Goal: Use online tool/utility: Utilize a website feature to perform a specific function

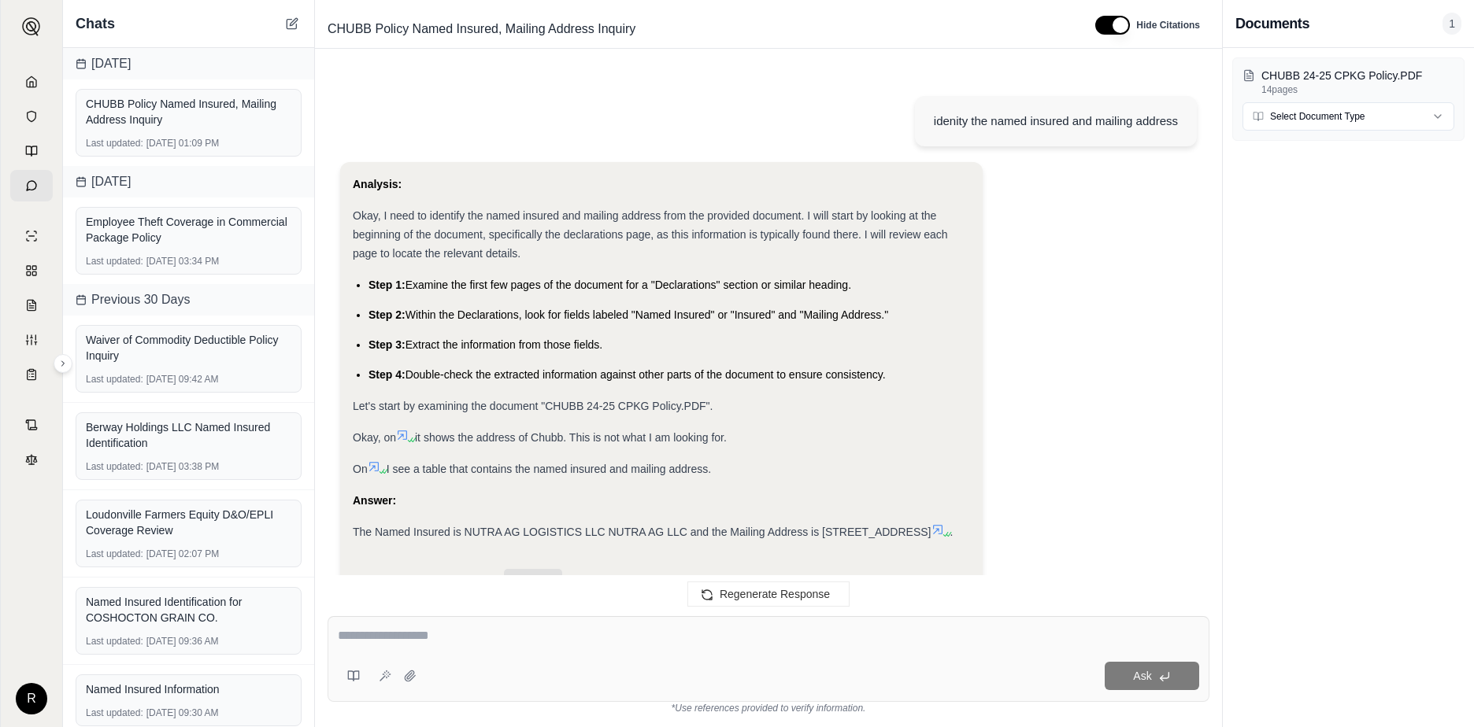
scroll to position [3091, 0]
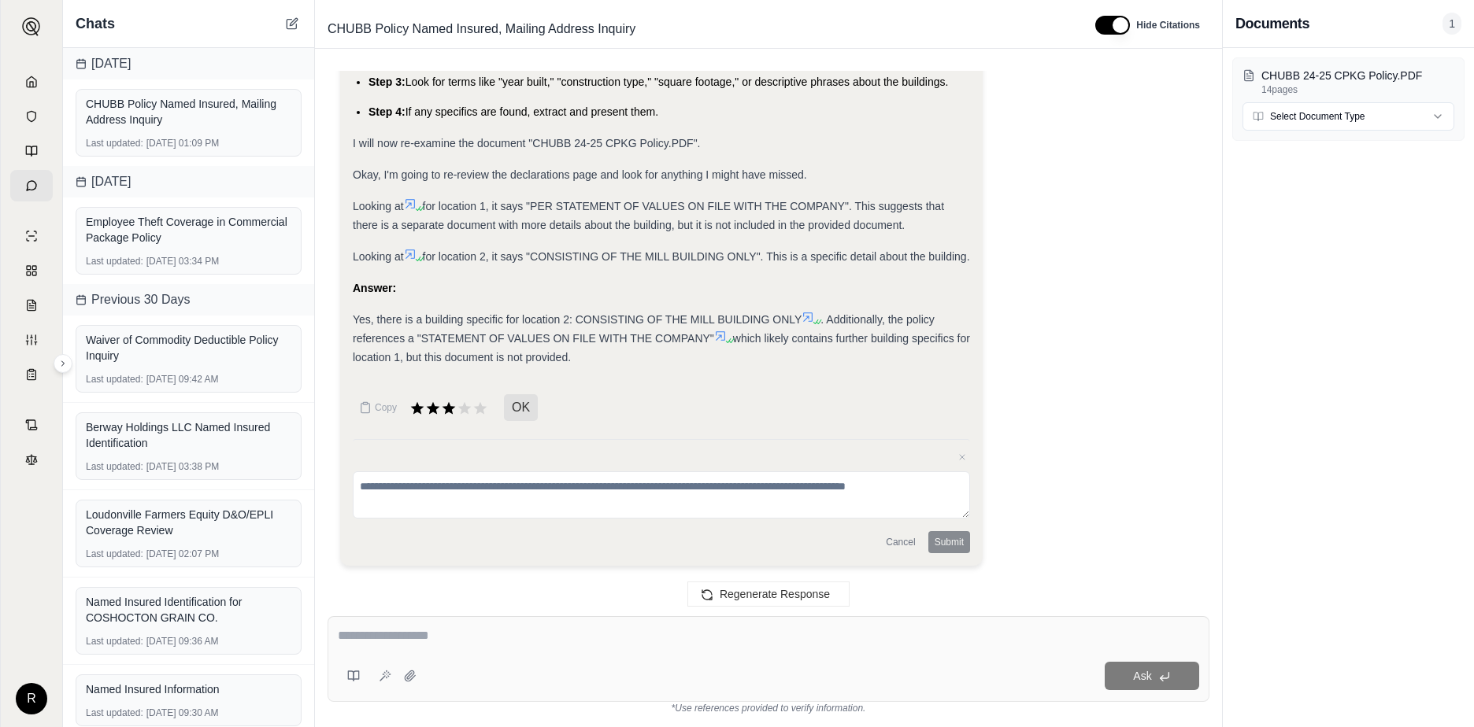
click at [402, 629] on textarea at bounding box center [768, 636] width 861 height 19
type textarea "*"
type textarea "**********"
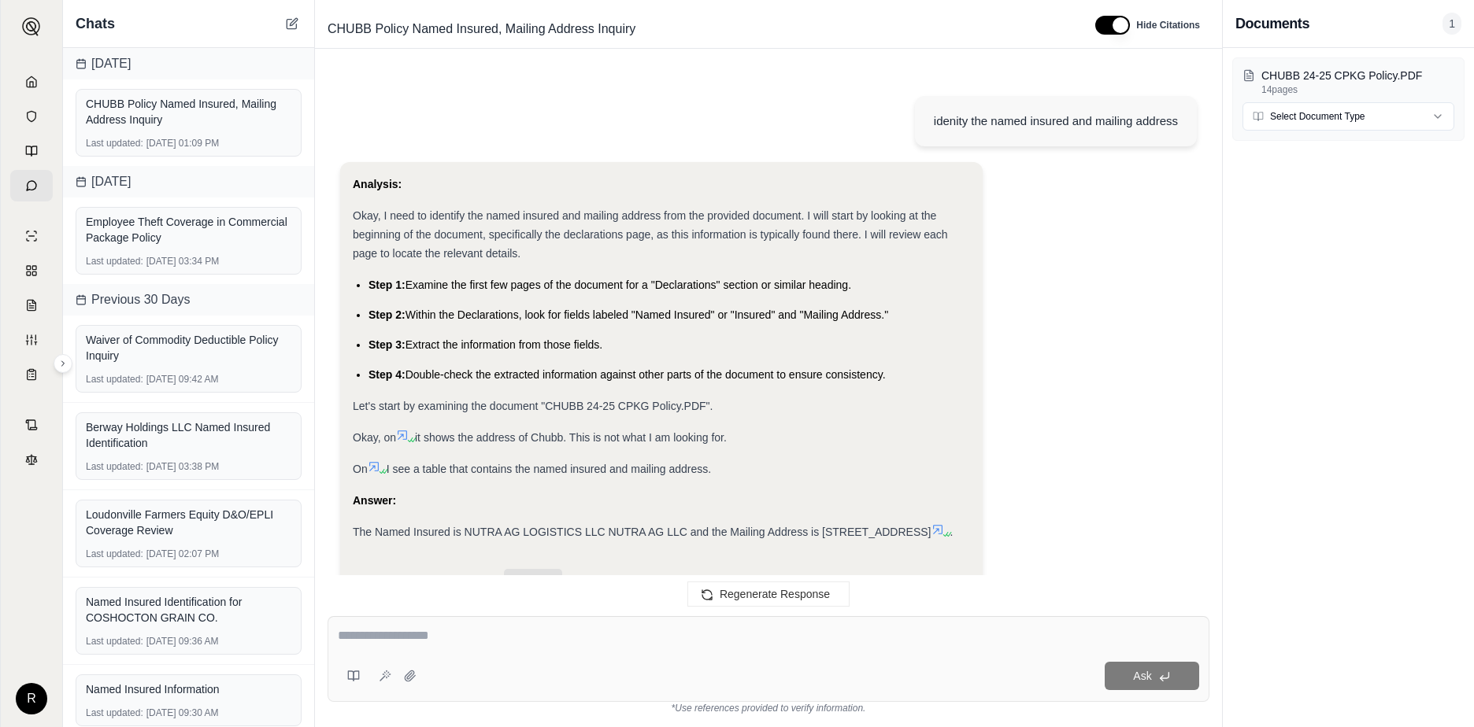
scroll to position [3920, 0]
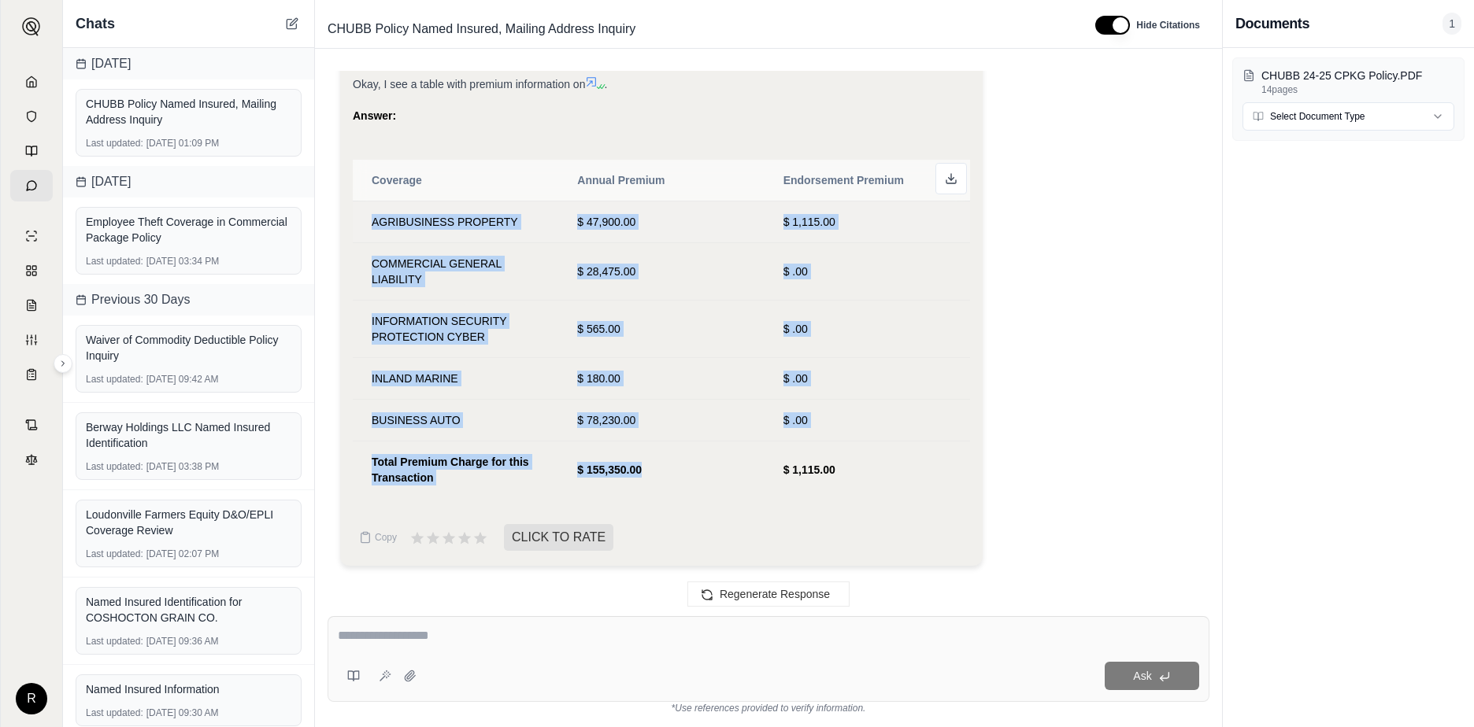
drag, startPoint x: 660, startPoint y: 476, endPoint x: 366, endPoint y: 215, distance: 393.1
click at [366, 215] on tbody "AGRIBUSINESS PROPERTY $ 47,900.00 $ 1,115.00 COMMERCIAL GENERAL LIABILITY $ 28,…" at bounding box center [661, 350] width 617 height 298
copy tbody "AGRIBUSINESS PROPERTY $ 47,900.00 $ 1,115.00 COMMERCIAL GENERAL LIABILITY $ 28,…"
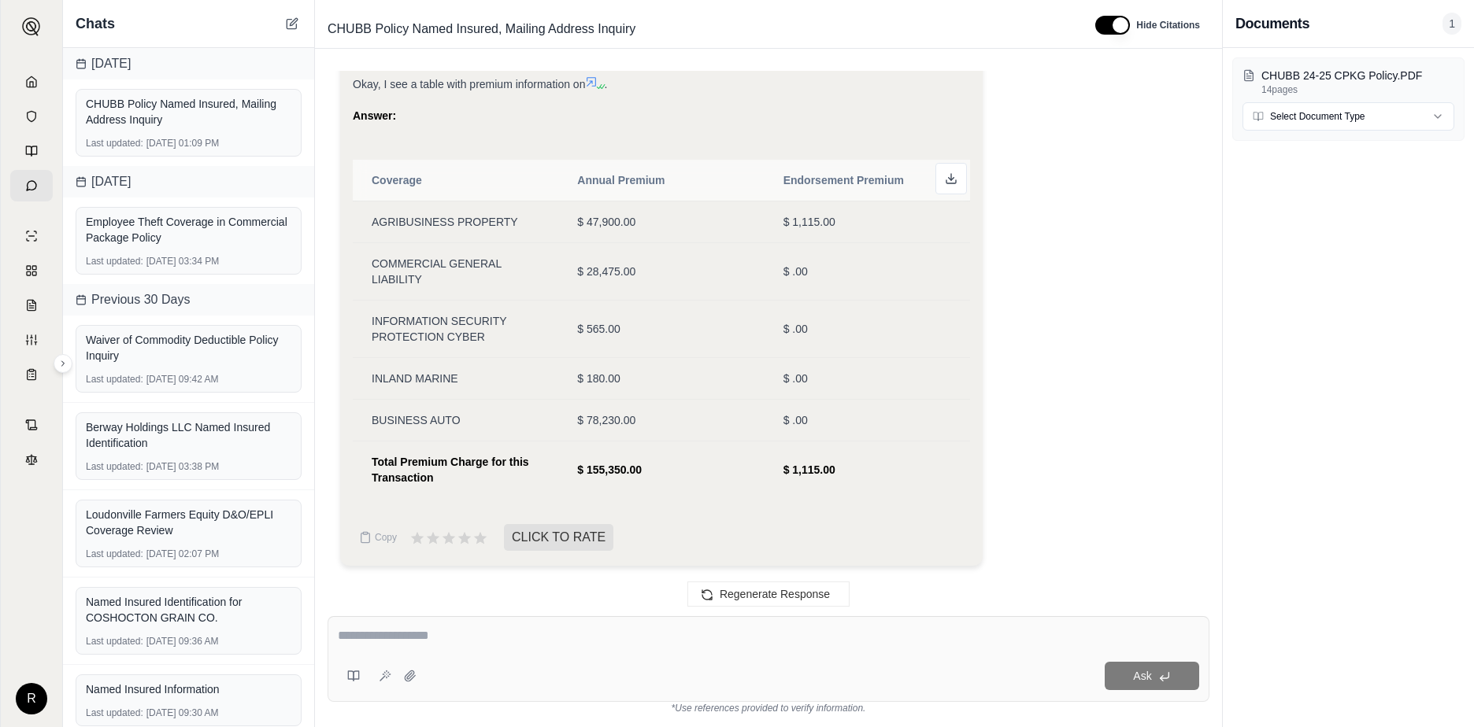
click at [980, 466] on div "Analysis: Okay, I need to extract the premium information from the "CHUBB 24-25…" at bounding box center [661, 197] width 642 height 738
click at [945, 179] on icon at bounding box center [951, 178] width 13 height 13
click at [417, 633] on textarea at bounding box center [768, 636] width 861 height 19
type textarea "**********"
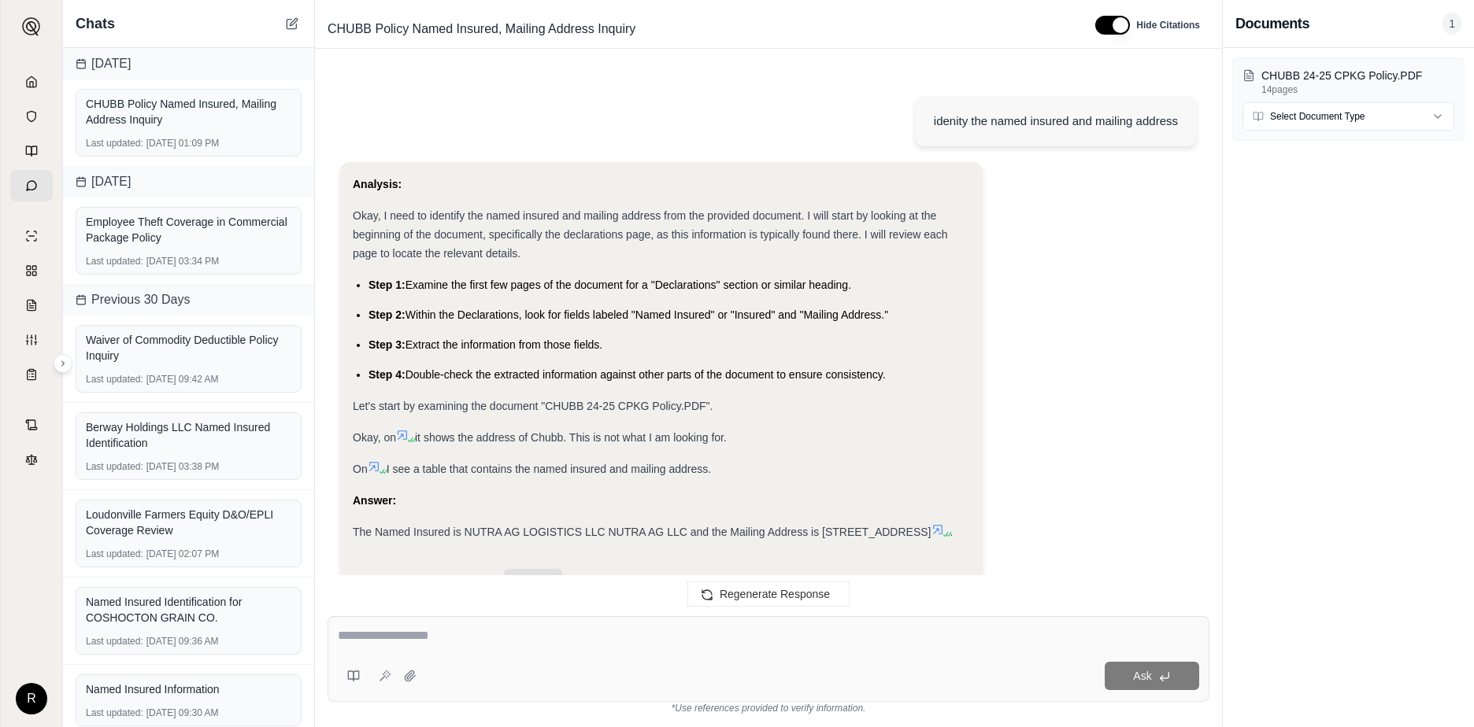
scroll to position [4919, 0]
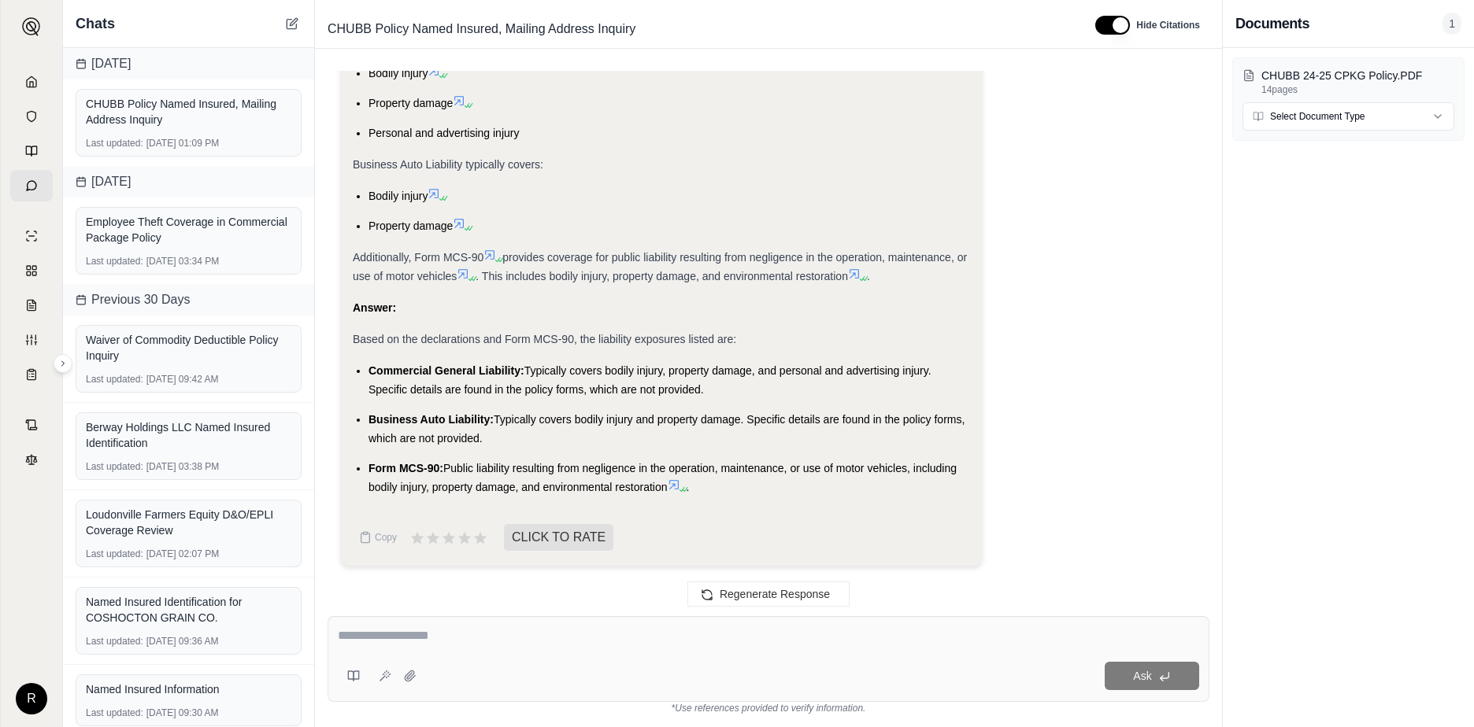
click at [450, 635] on textarea at bounding box center [768, 636] width 861 height 19
type textarea "**********"
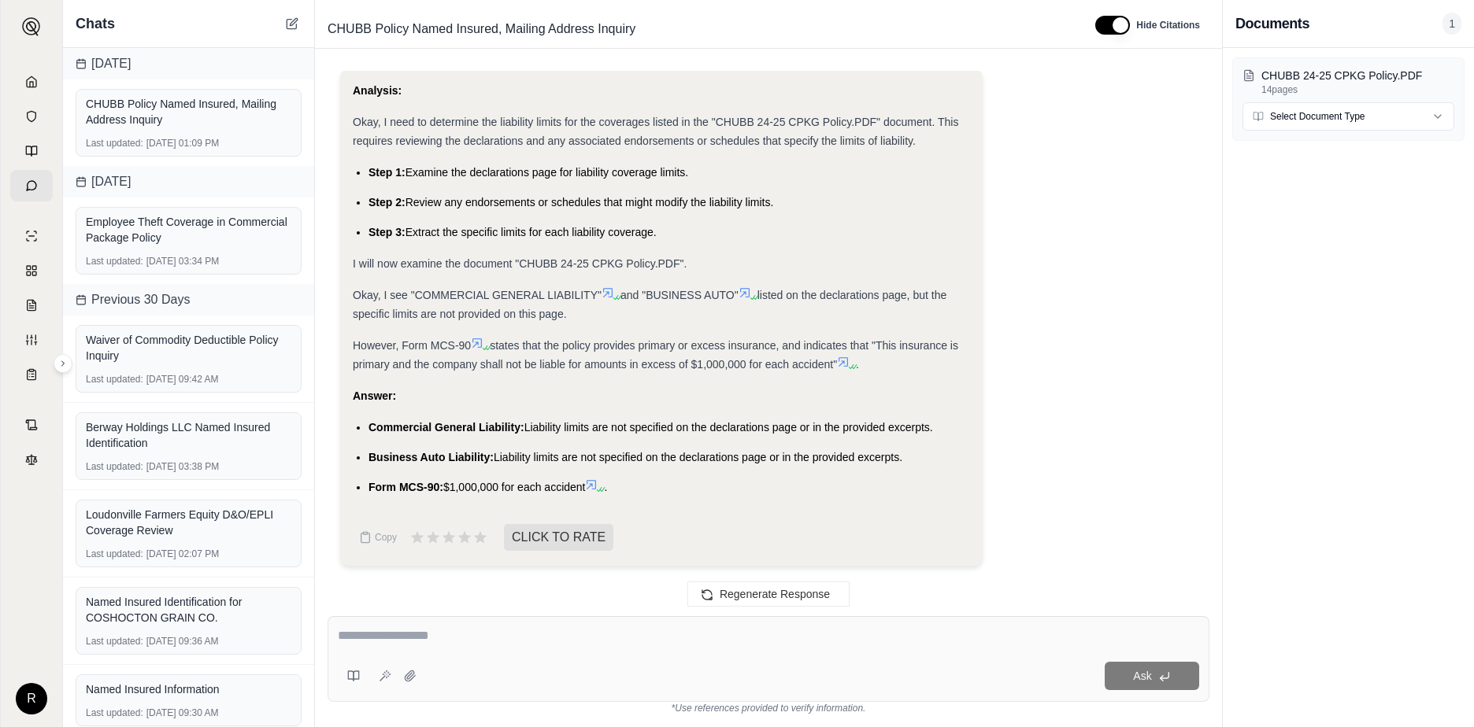
scroll to position [5507, 0]
click at [295, 18] on icon at bounding box center [292, 23] width 13 height 13
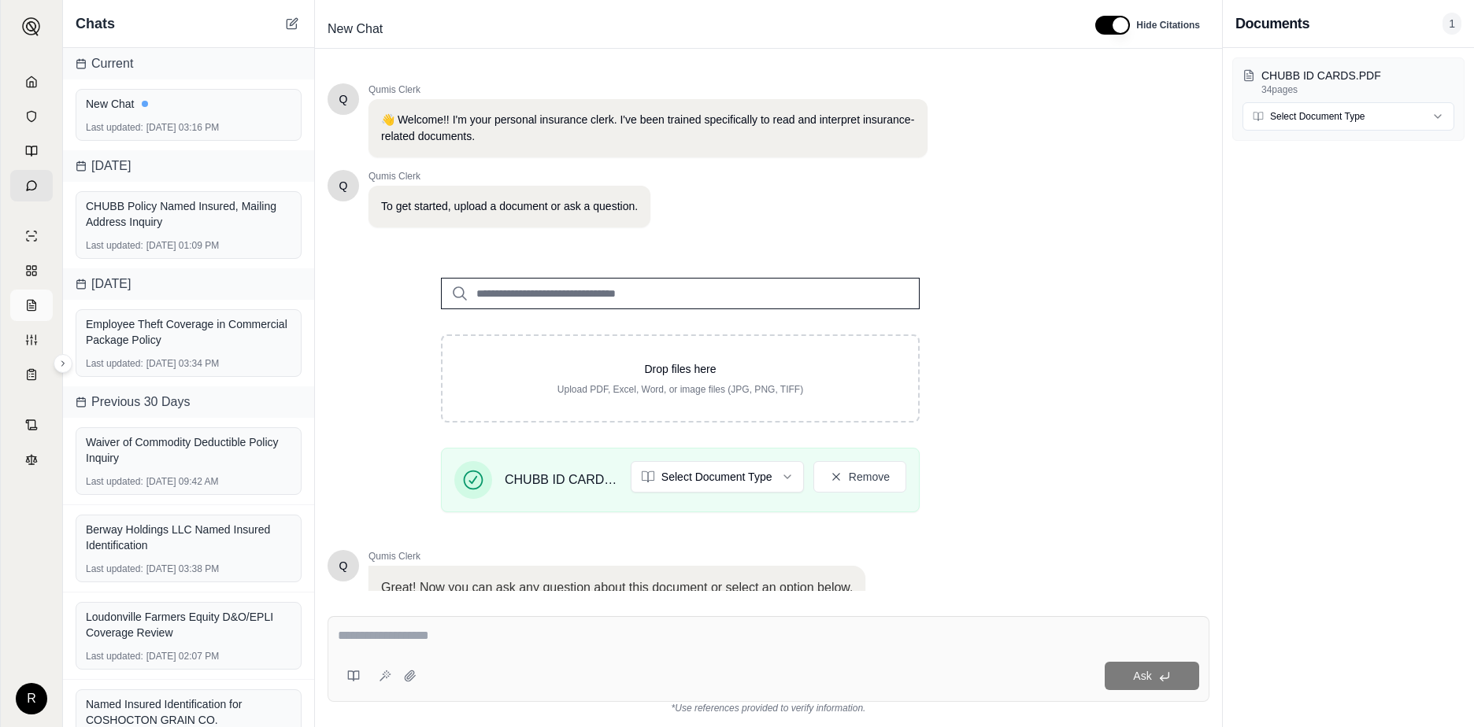
scroll to position [123, 0]
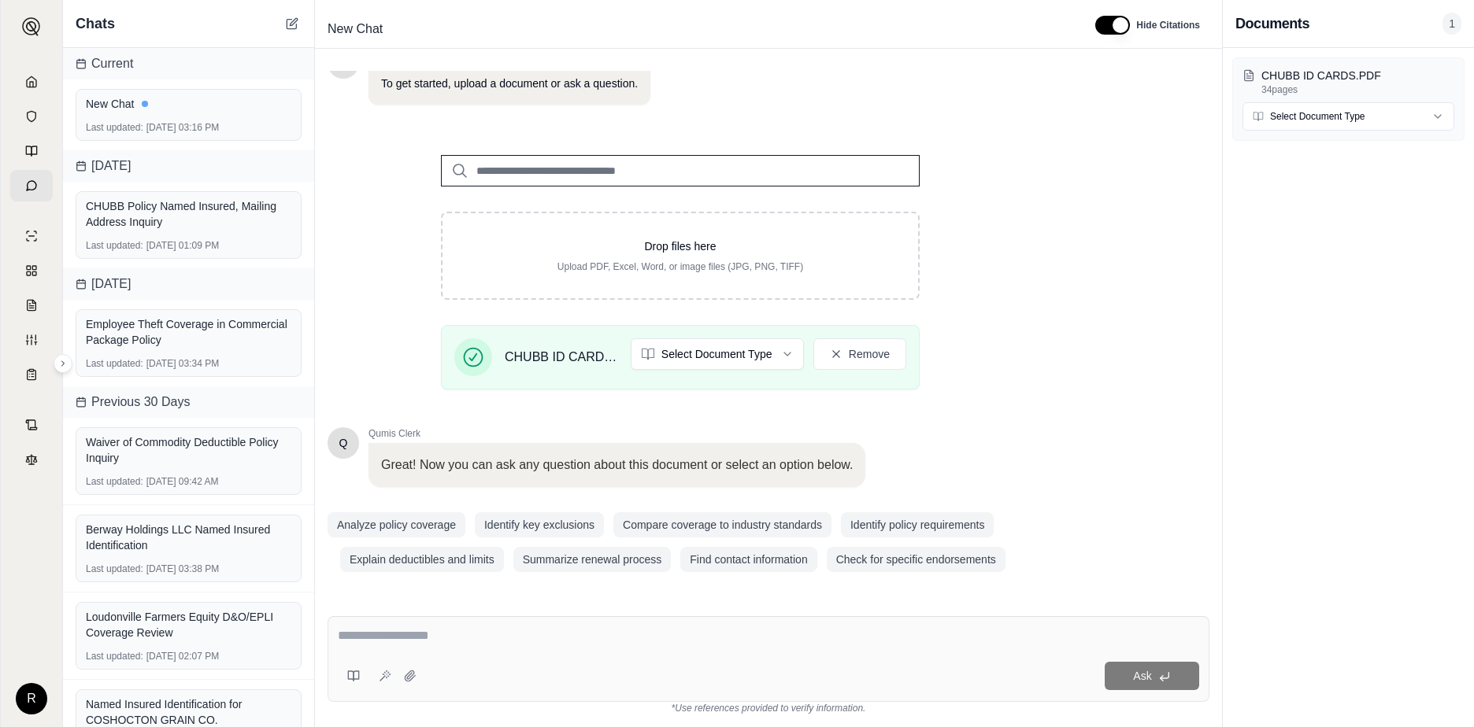
click at [752, 646] on div at bounding box center [768, 639] width 861 height 24
click at [405, 636] on textarea at bounding box center [768, 636] width 861 height 19
click at [409, 638] on textarea "*******" at bounding box center [768, 636] width 861 height 19
type textarea "**********"
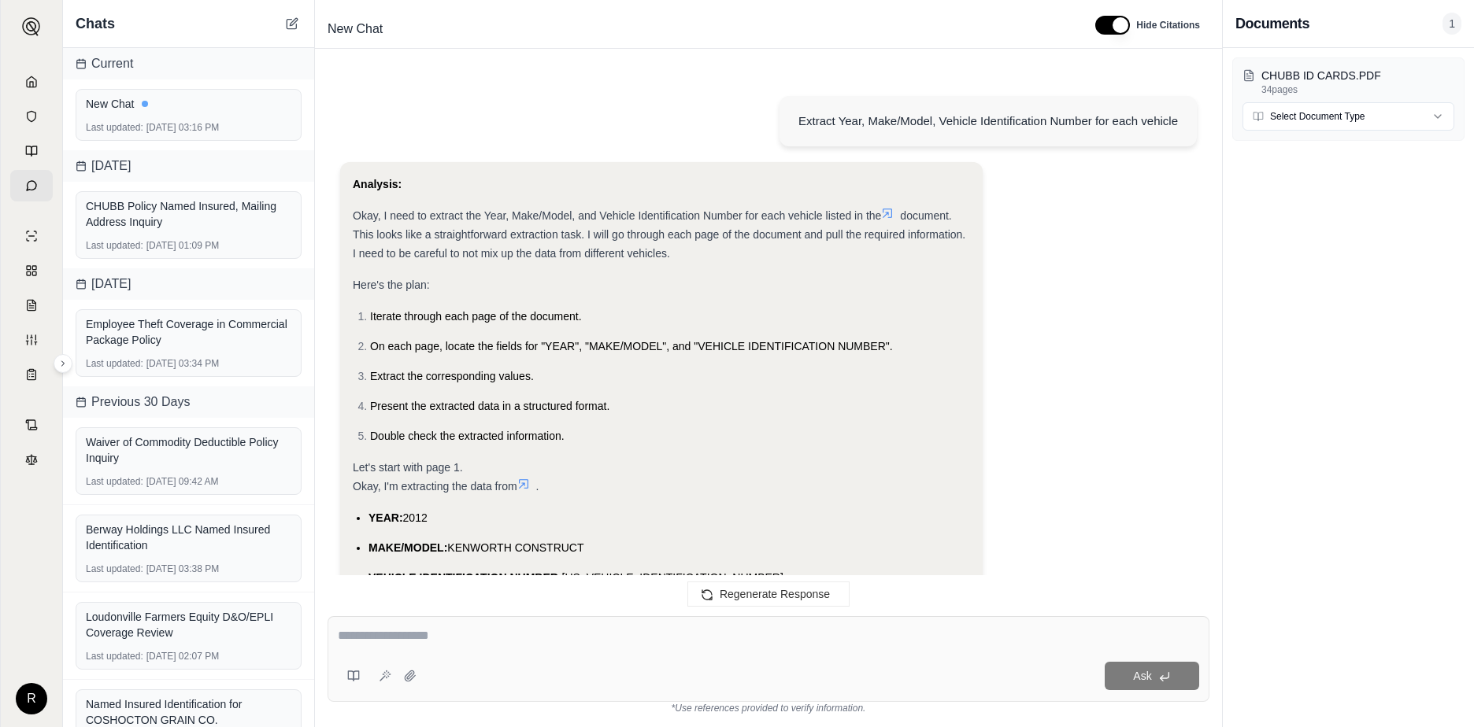
scroll to position [8338, 0]
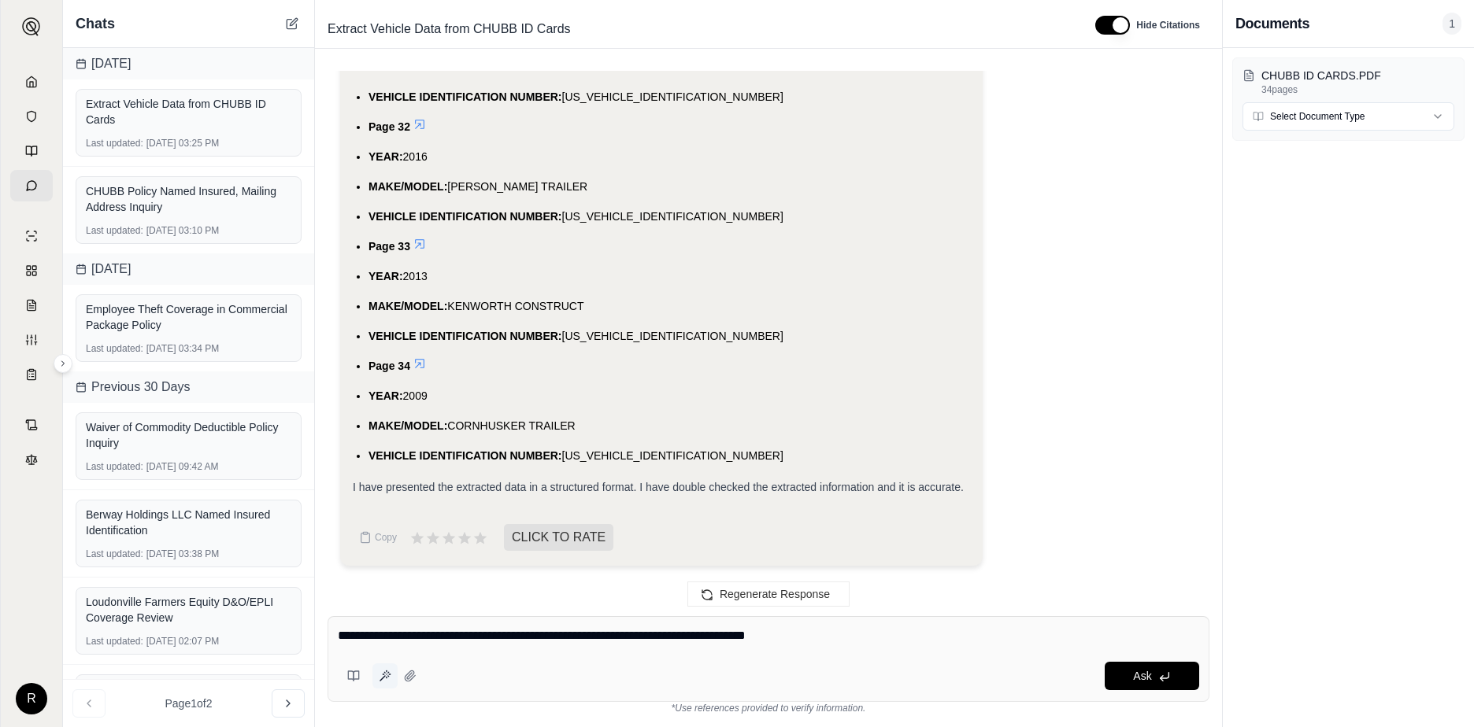
type textarea "**********"
click at [387, 678] on icon at bounding box center [387, 677] width 0 height 1
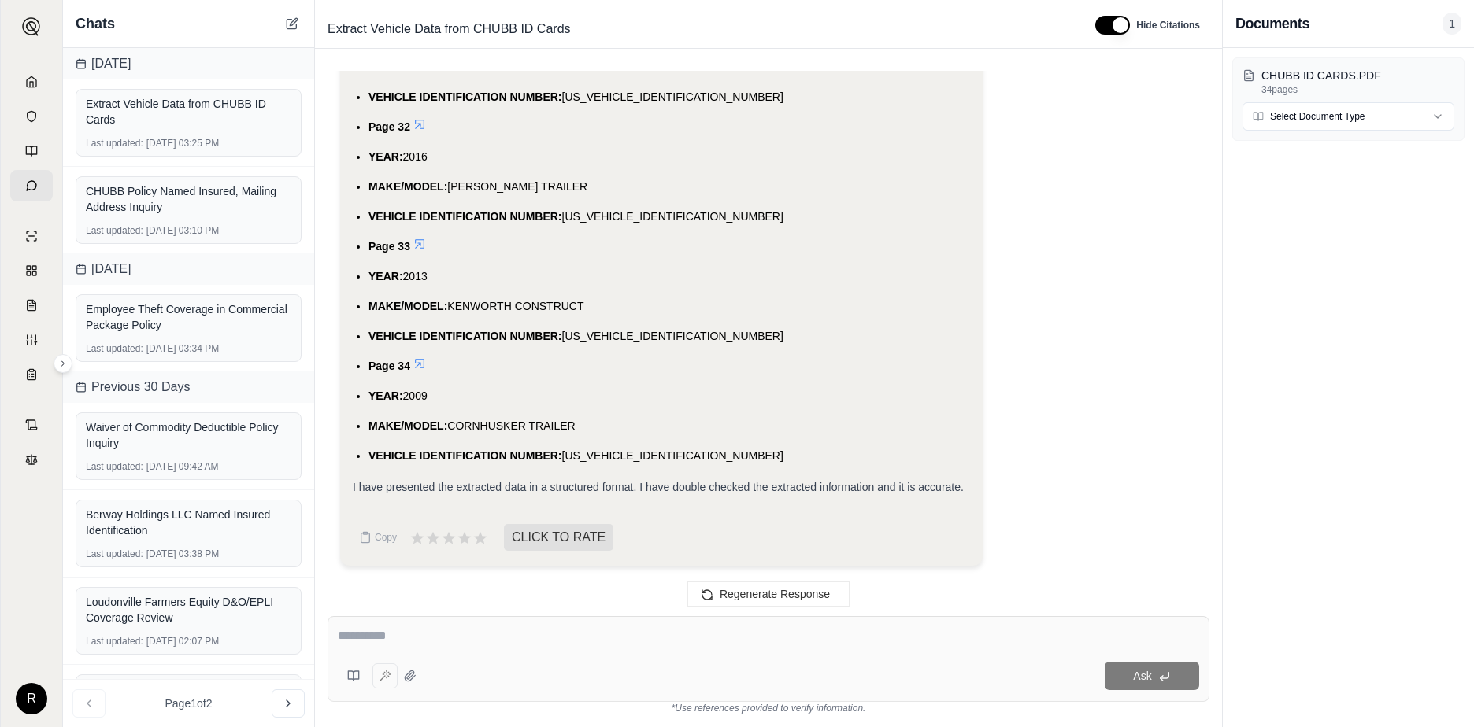
type textarea "**********"
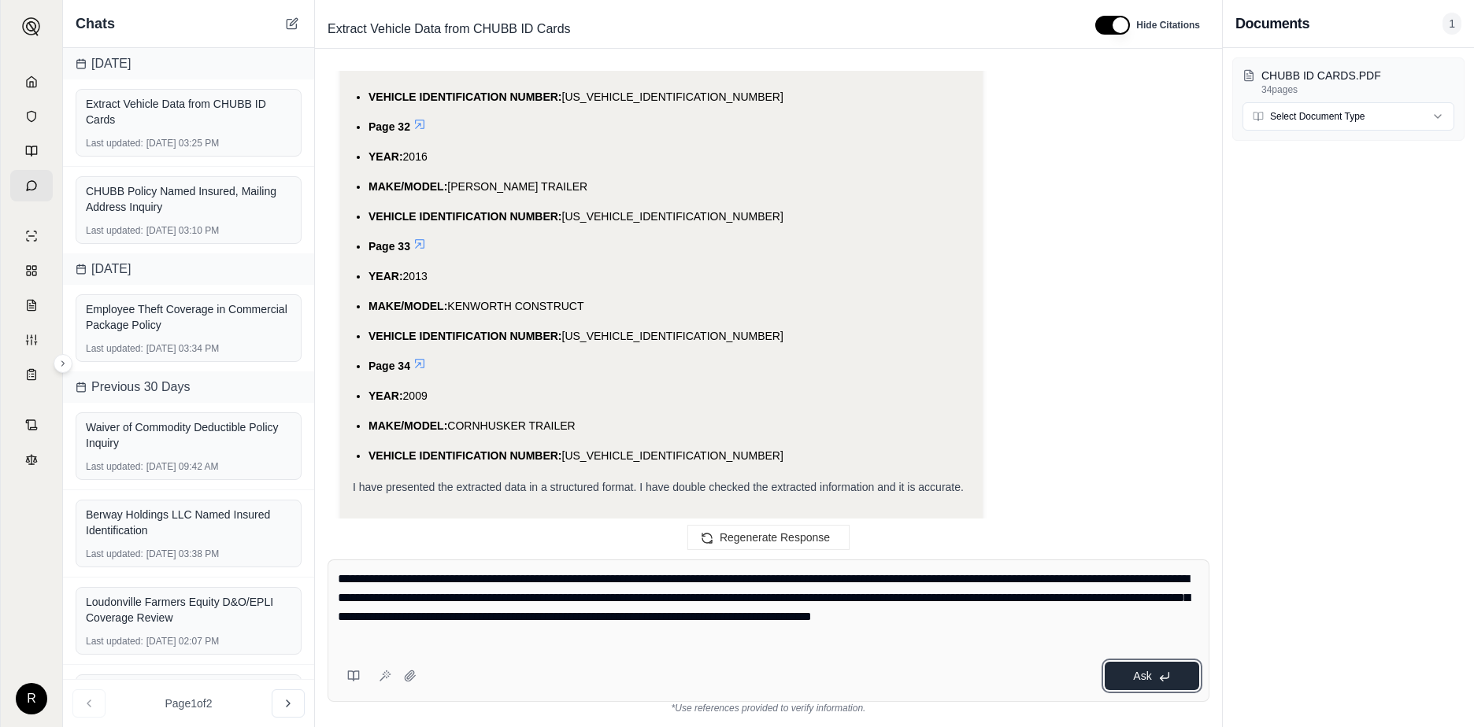
click at [1133, 679] on span "Ask" at bounding box center [1142, 676] width 18 height 13
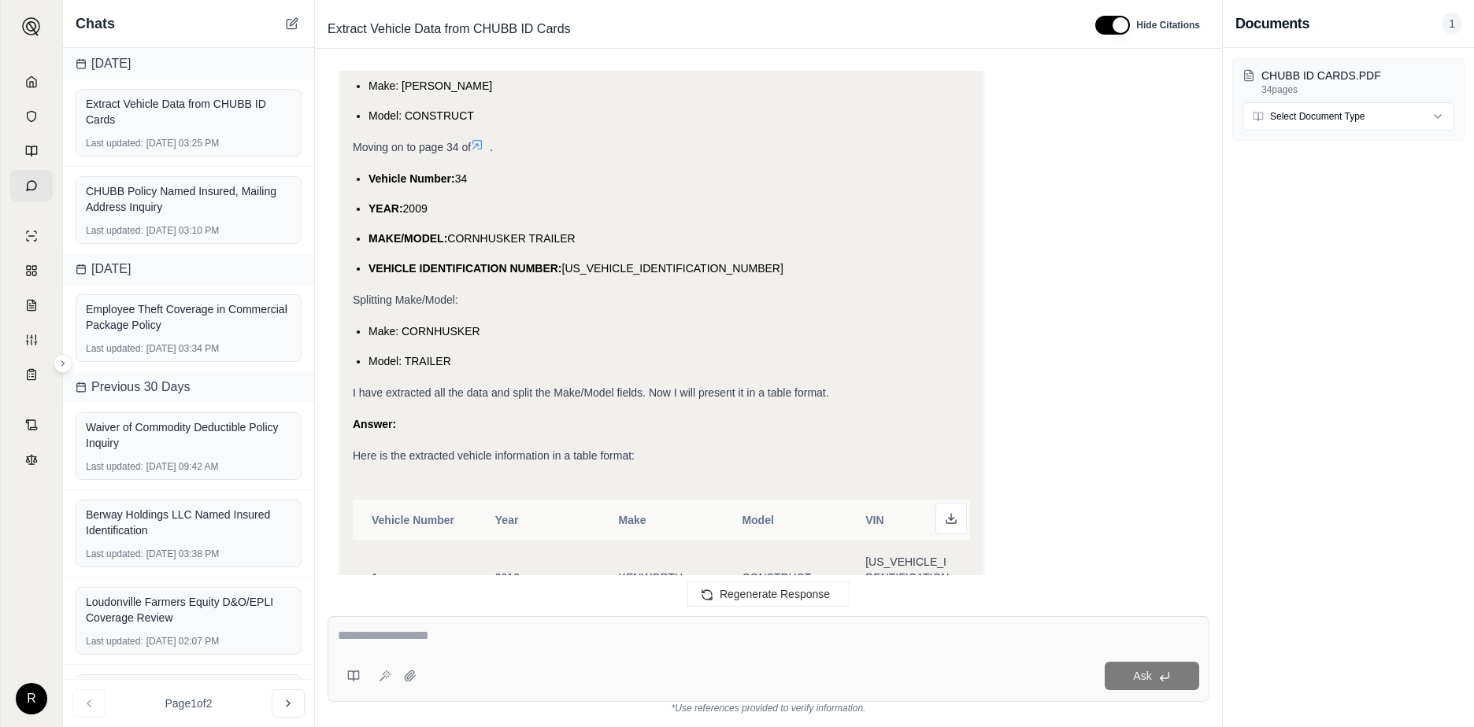
scroll to position [17671, 0]
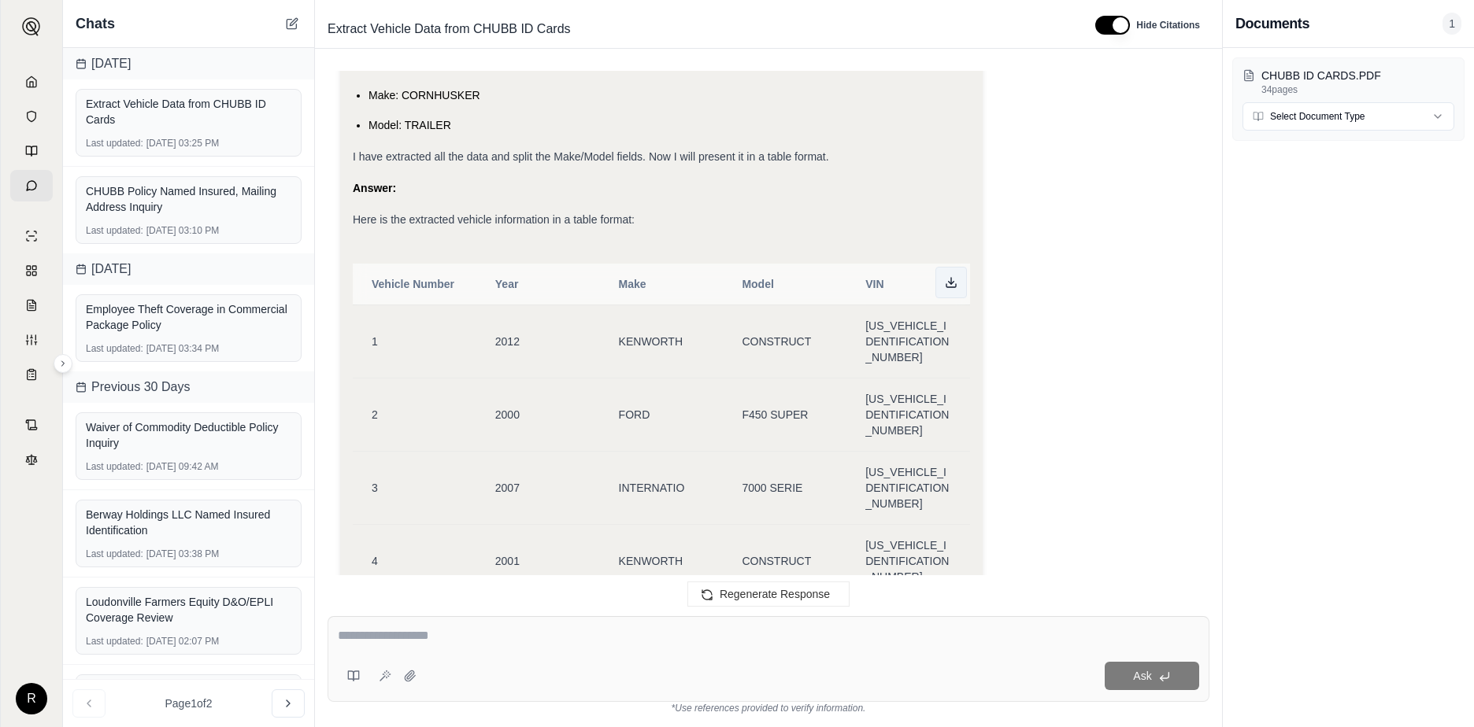
click at [945, 280] on icon at bounding box center [951, 282] width 13 height 13
click at [710, 669] on div "Ask" at bounding box center [811, 676] width 776 height 28
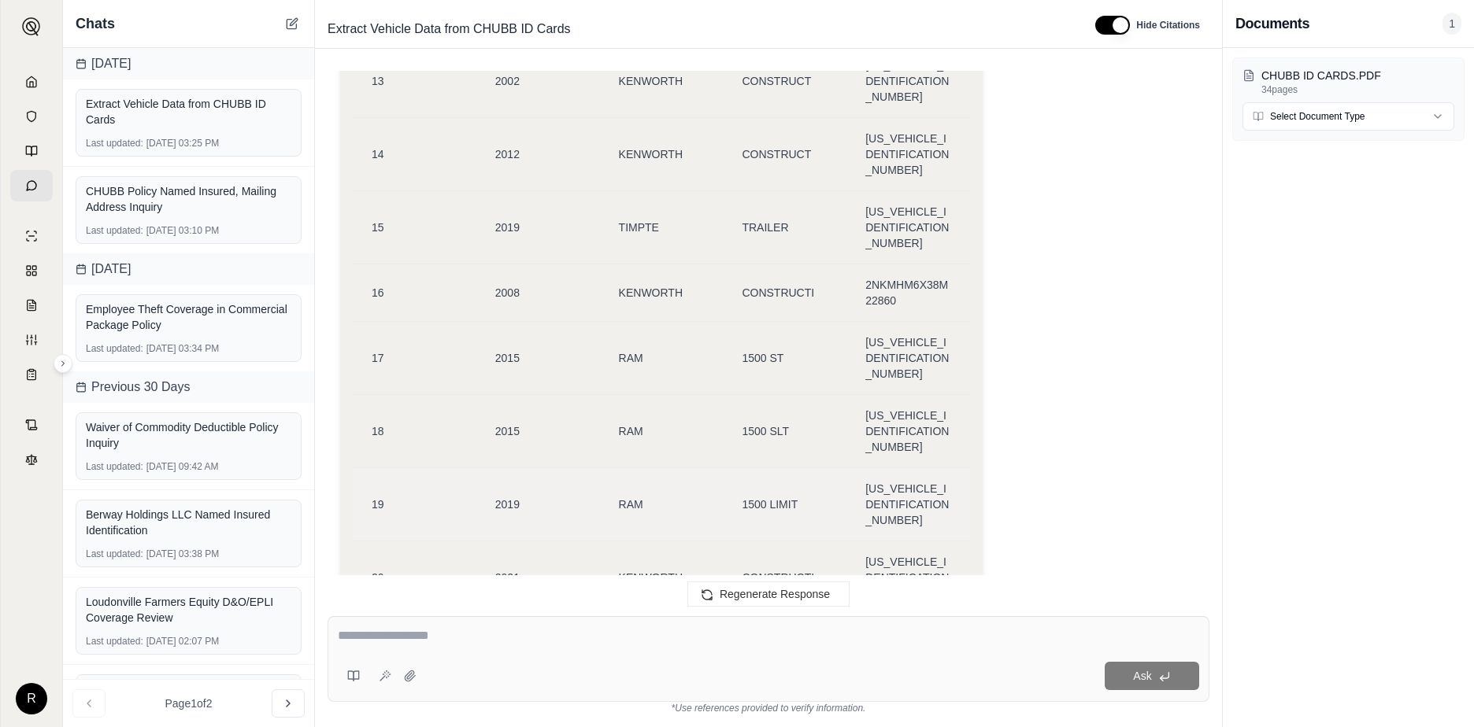
scroll to position [18773, 0]
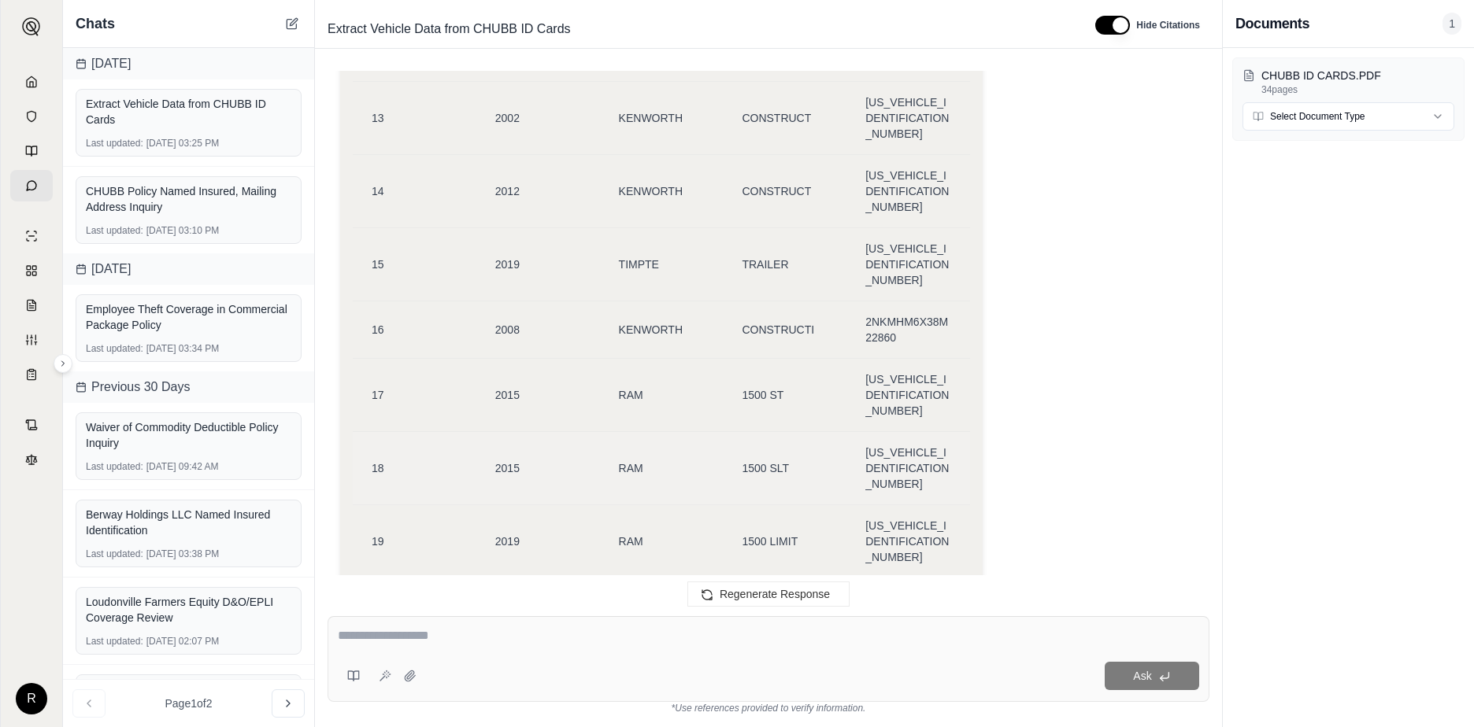
click at [901, 446] on span "[US_VEHICLE_IDENTIFICATION_NUMBER]" at bounding box center [906, 468] width 83 height 44
click at [866, 446] on span "[US_VEHICLE_IDENTIFICATION_NUMBER]" at bounding box center [906, 468] width 83 height 44
drag, startPoint x: 866, startPoint y: 206, endPoint x: 915, endPoint y: 217, distance: 50.0
click at [915, 445] on span "[US_VEHICLE_IDENTIFICATION_NUMBER]" at bounding box center [908, 468] width 86 height 47
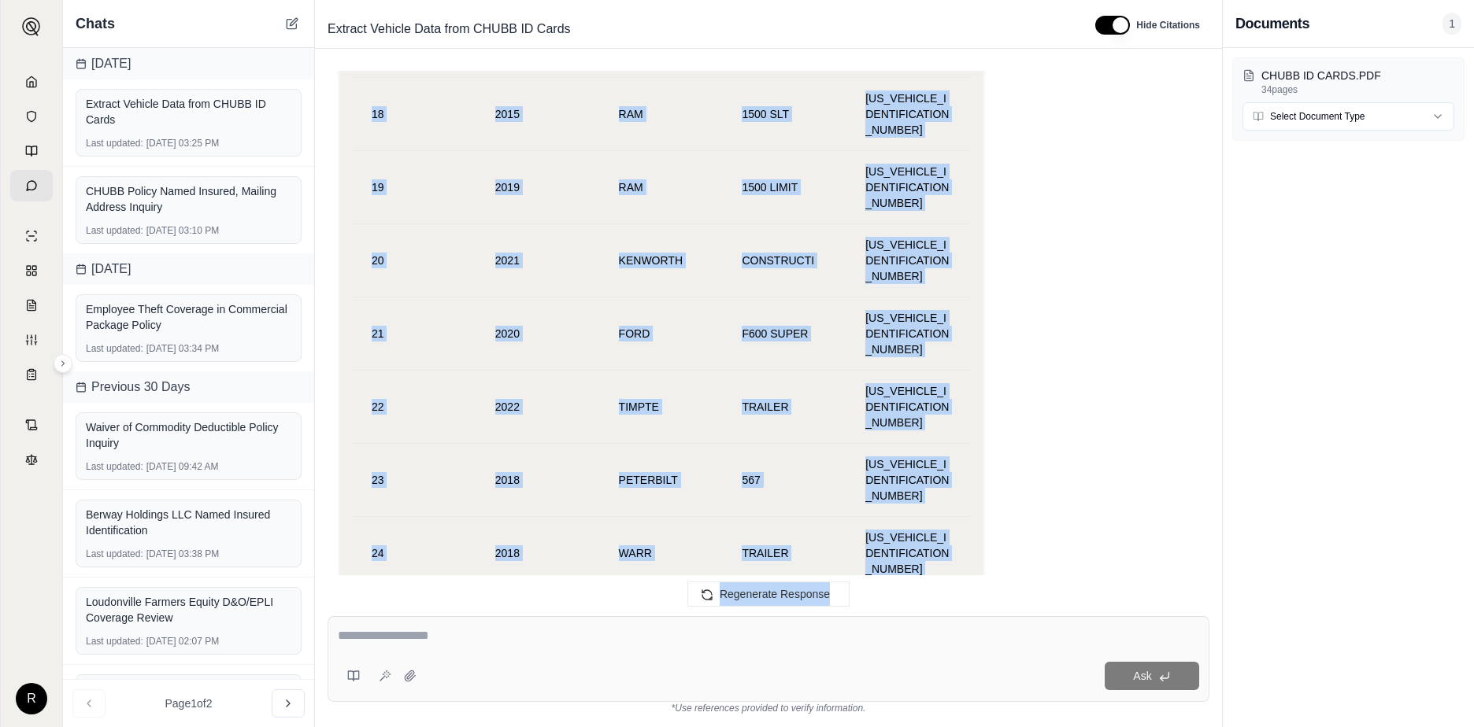
scroll to position [19391, 0]
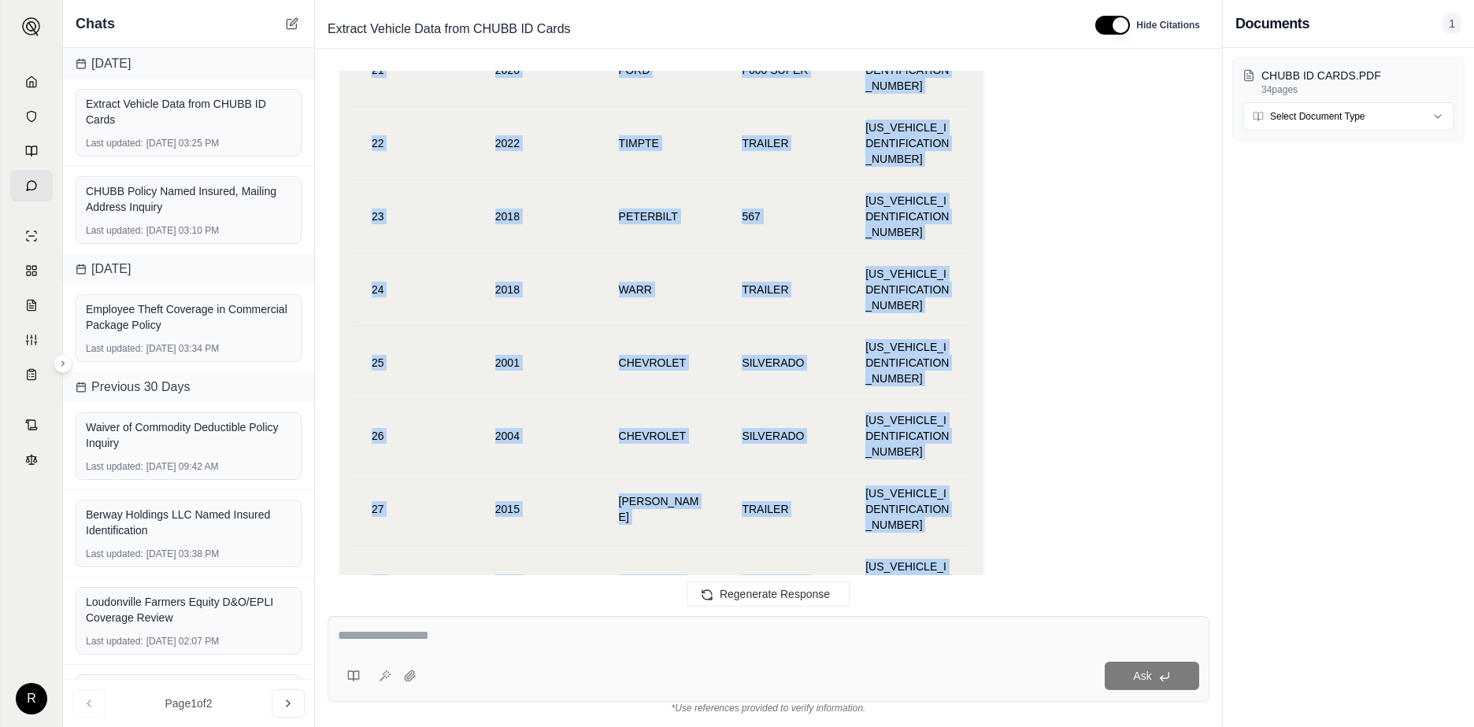
drag, startPoint x: 372, startPoint y: 257, endPoint x: 930, endPoint y: 522, distance: 618.0
copy tbody "1 2012 KENWORTH CONSTRUCT [US_VEHICLE_IDENTIFICATION_NUMBER] 2 2000 FORD F450 S…"
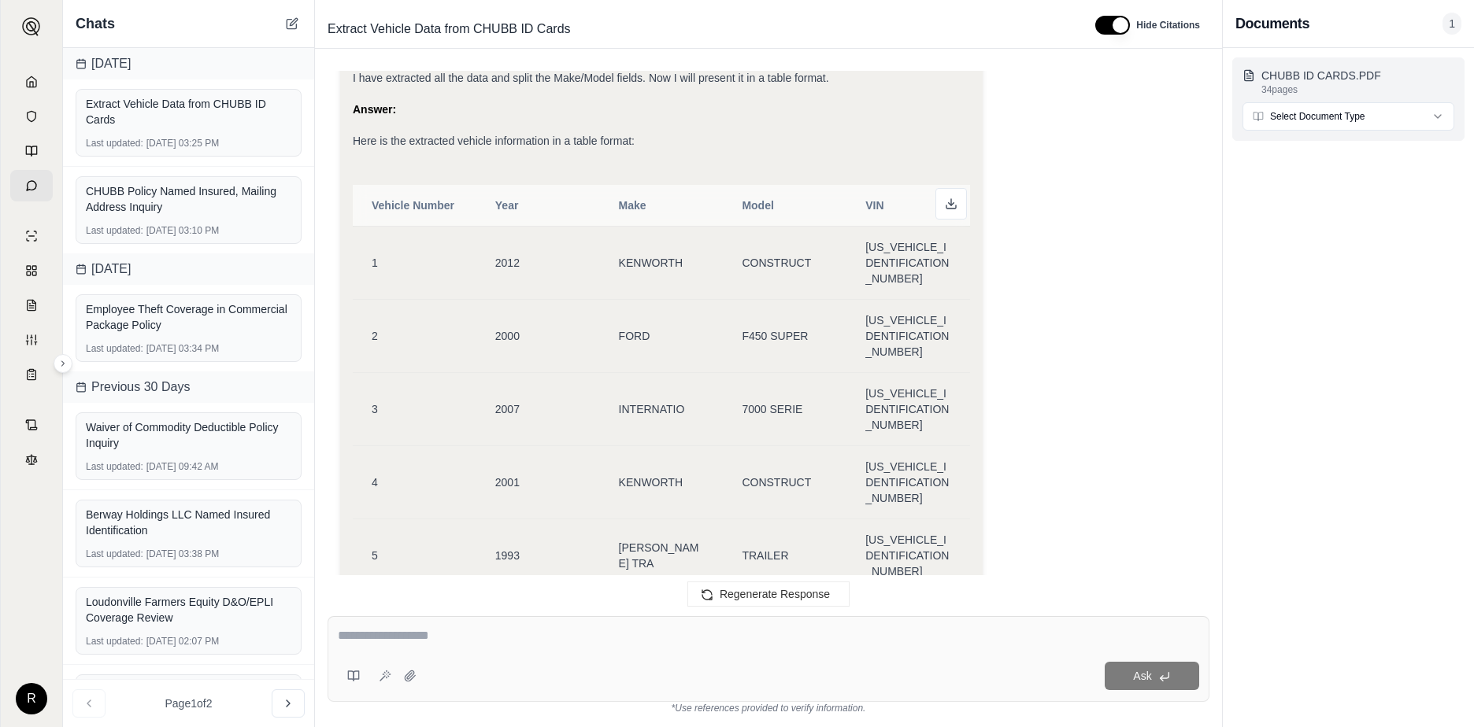
scroll to position [19482, 0]
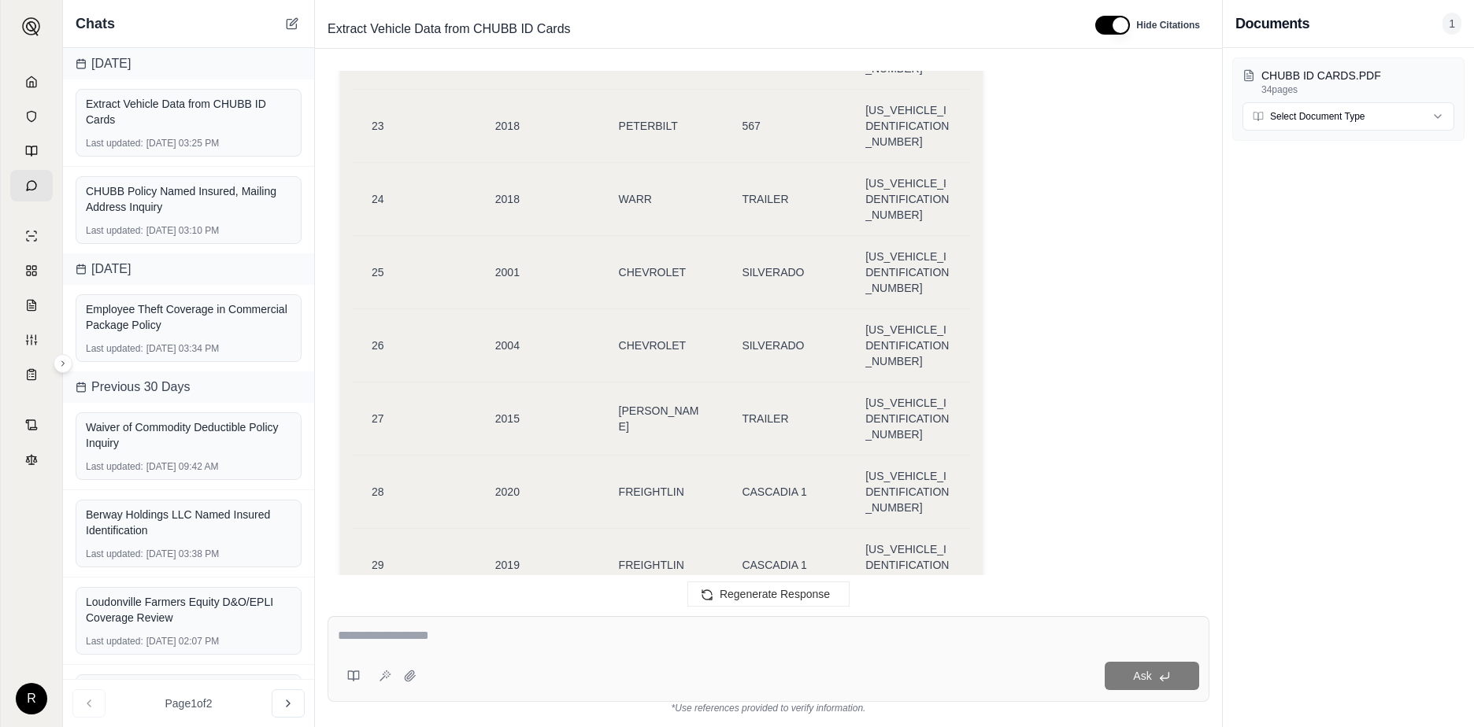
click at [397, 642] on textarea at bounding box center [768, 636] width 861 height 19
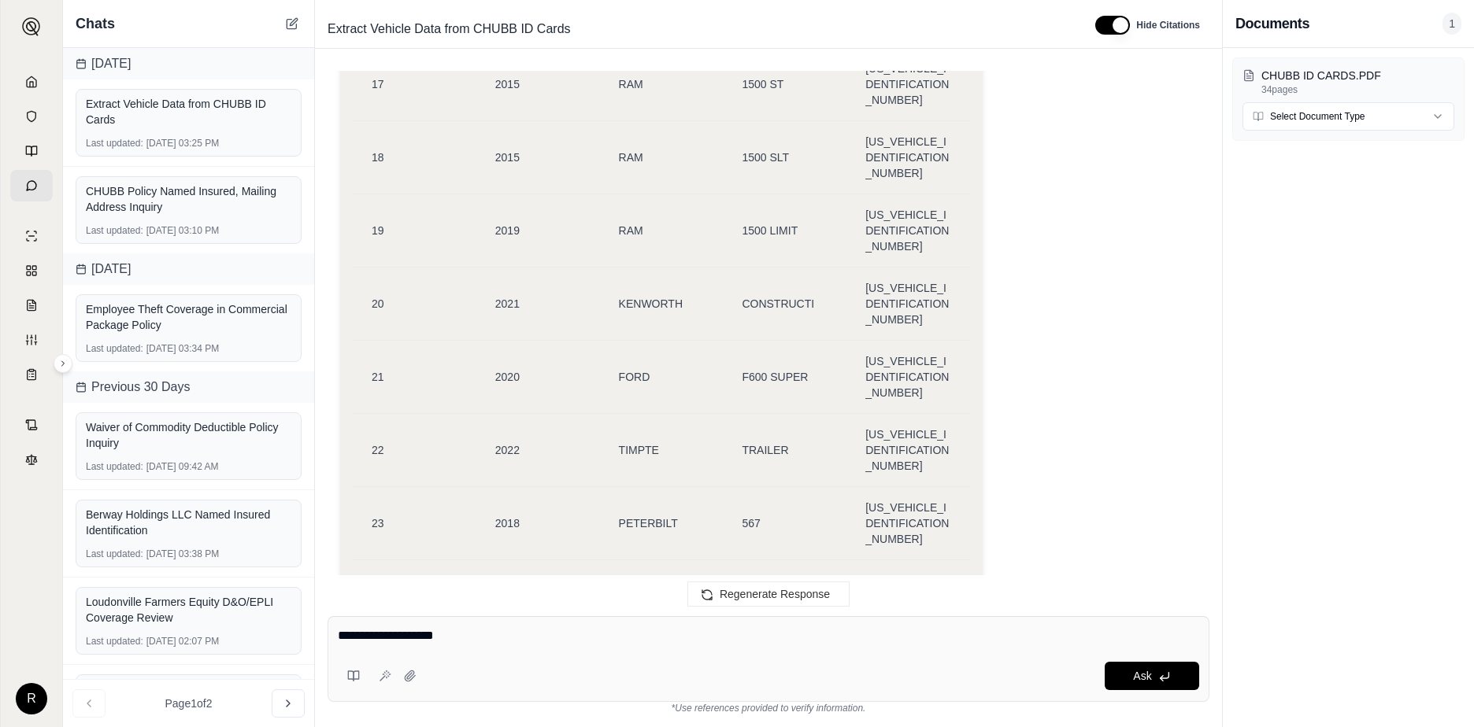
scroll to position [19088, 0]
type textarea "**********"
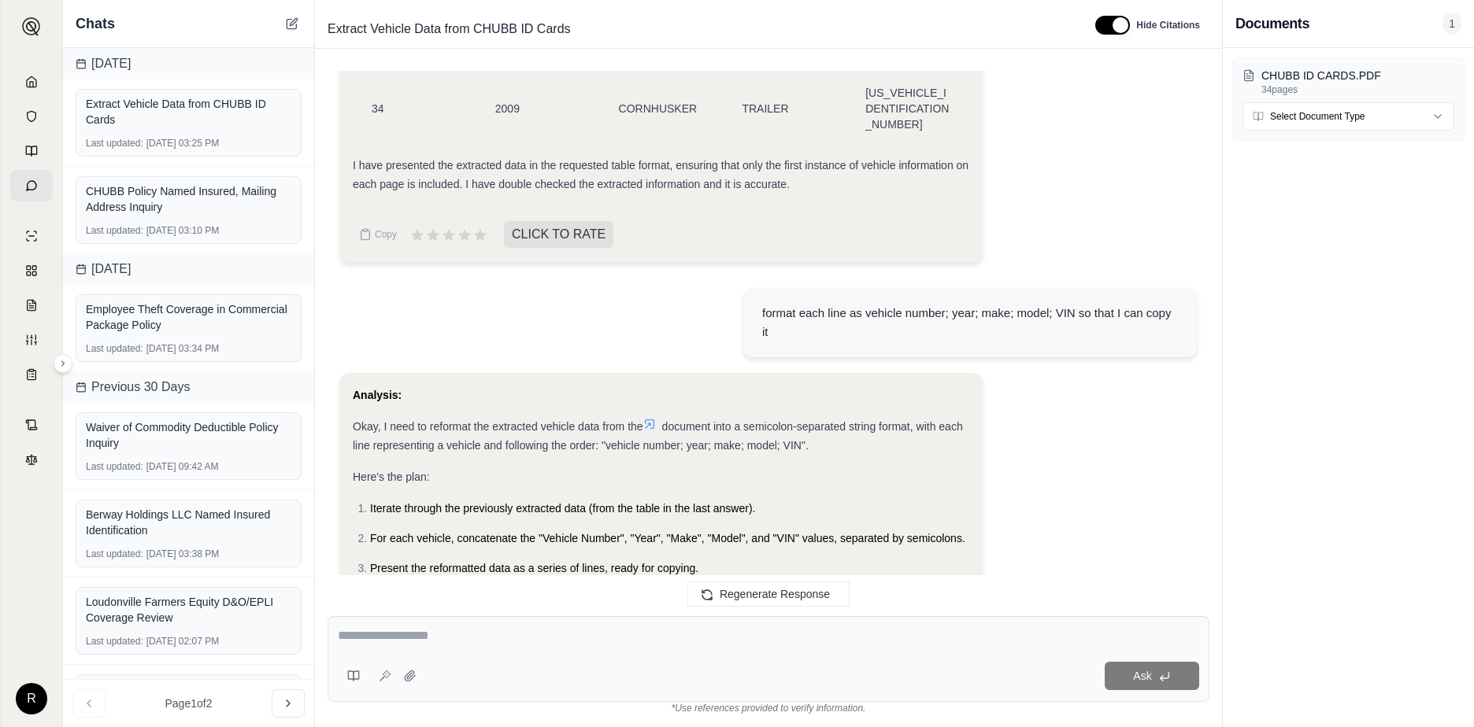
scroll to position [20113, 0]
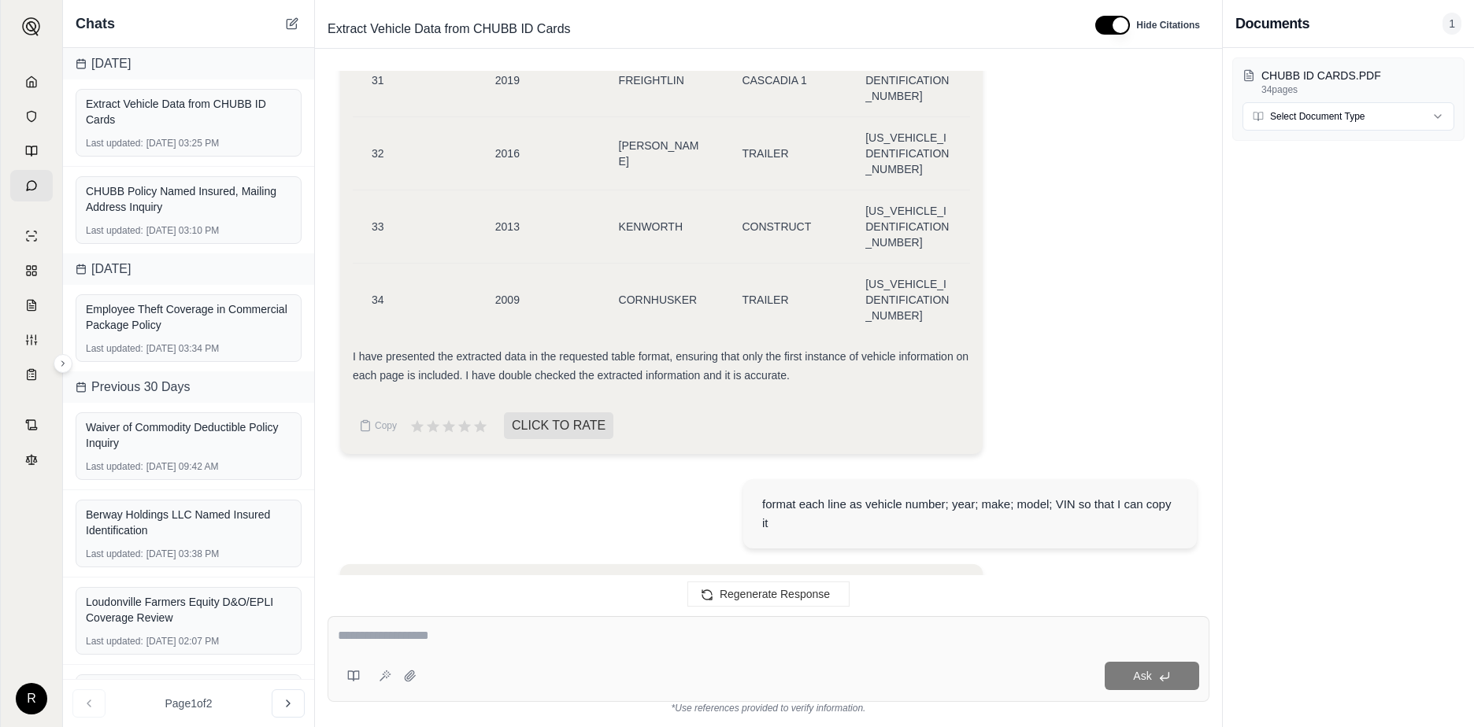
drag, startPoint x: 648, startPoint y: 438, endPoint x: 350, endPoint y: 369, distance: 306.3
copy div "1; 2012; KENWORTH; CONSTRUCT; [US_VEHICLE_IDENTIFICATION_NUMBER] 2; 2000; FORD;…"
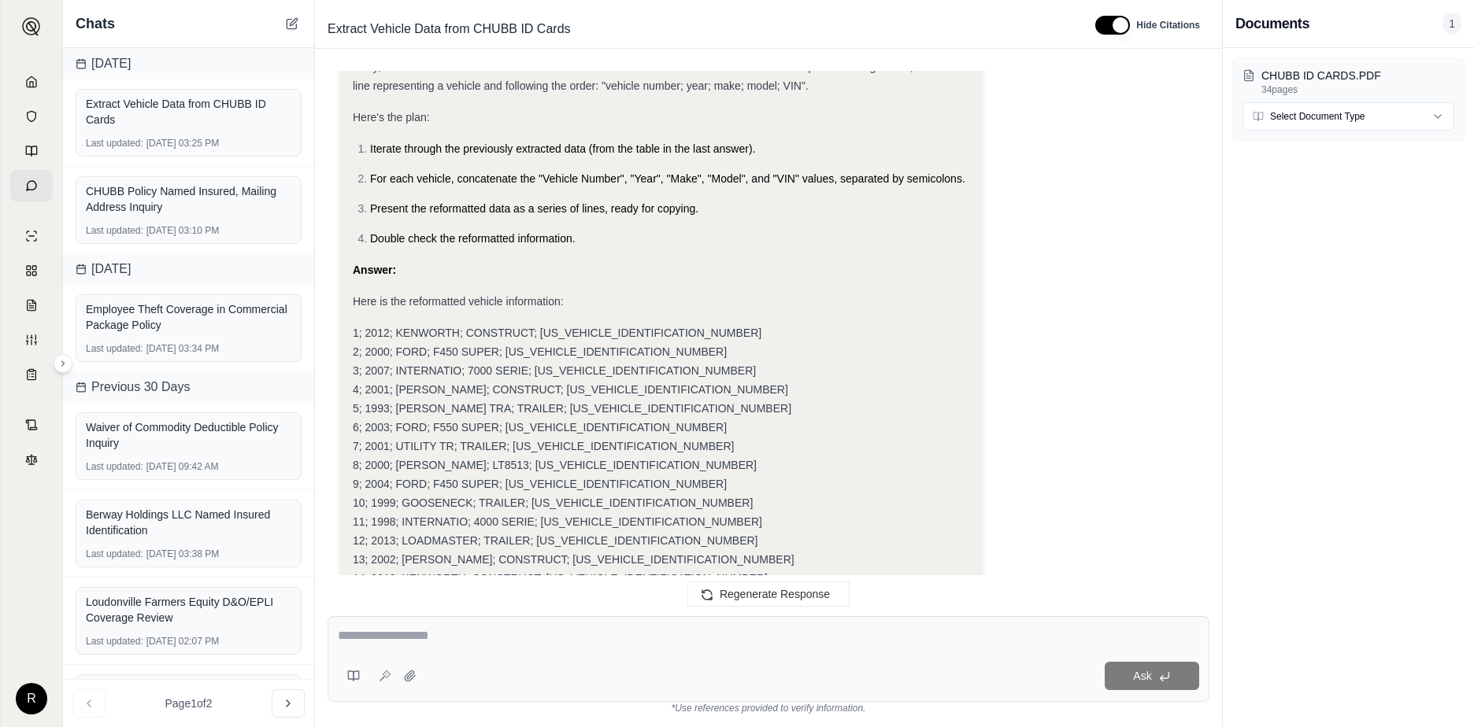
click at [1361, 633] on div "CHUBB ID CARDS.PDF 34 pages Select Document Type" at bounding box center [1348, 387] width 251 height 679
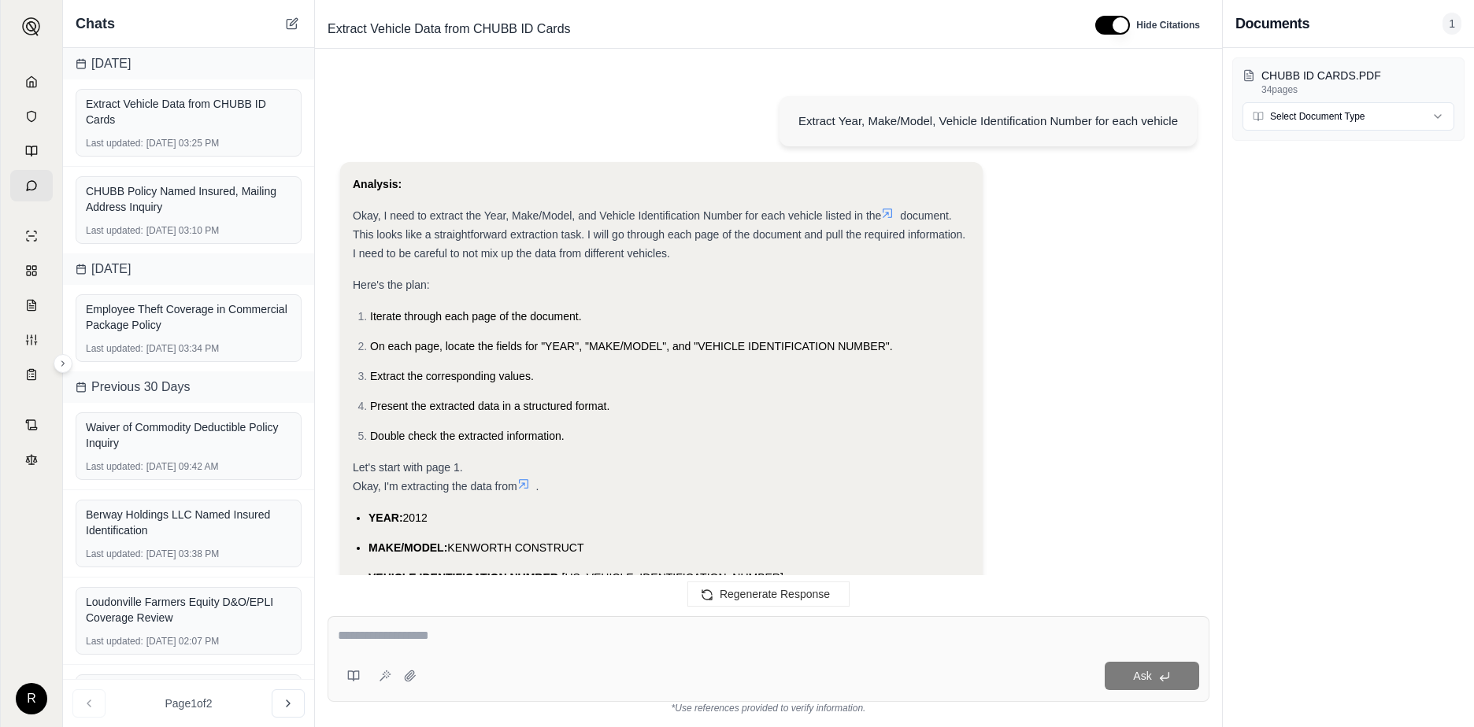
scroll to position [20794, 0]
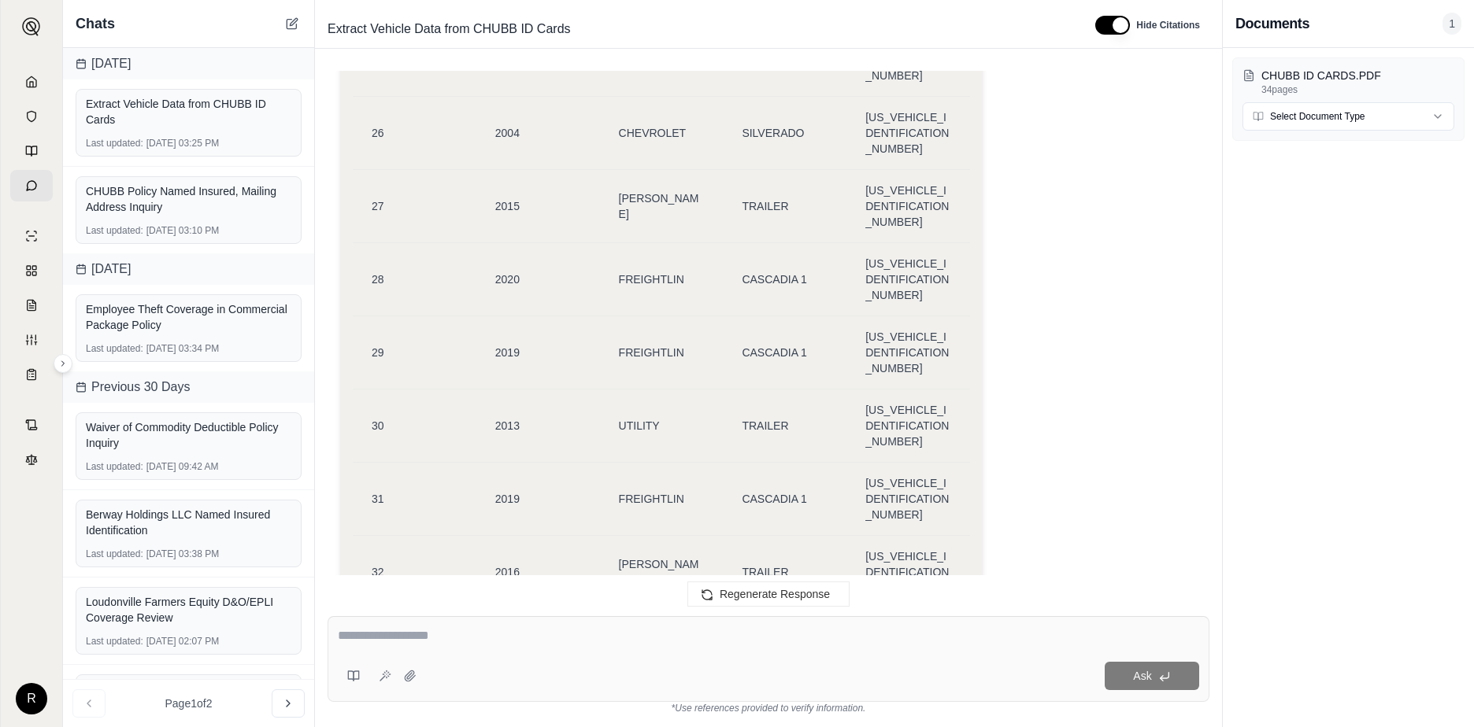
scroll to position [19692, 0]
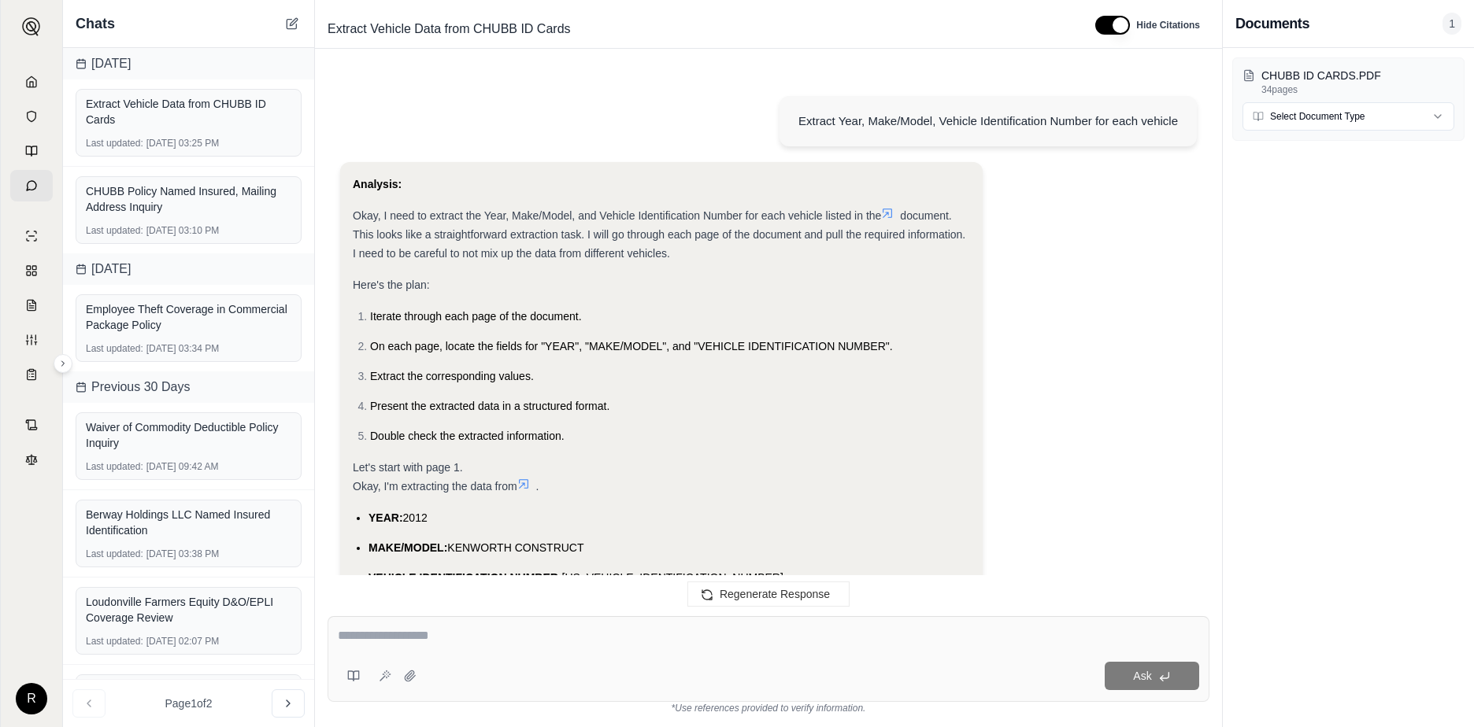
scroll to position [20794, 0]
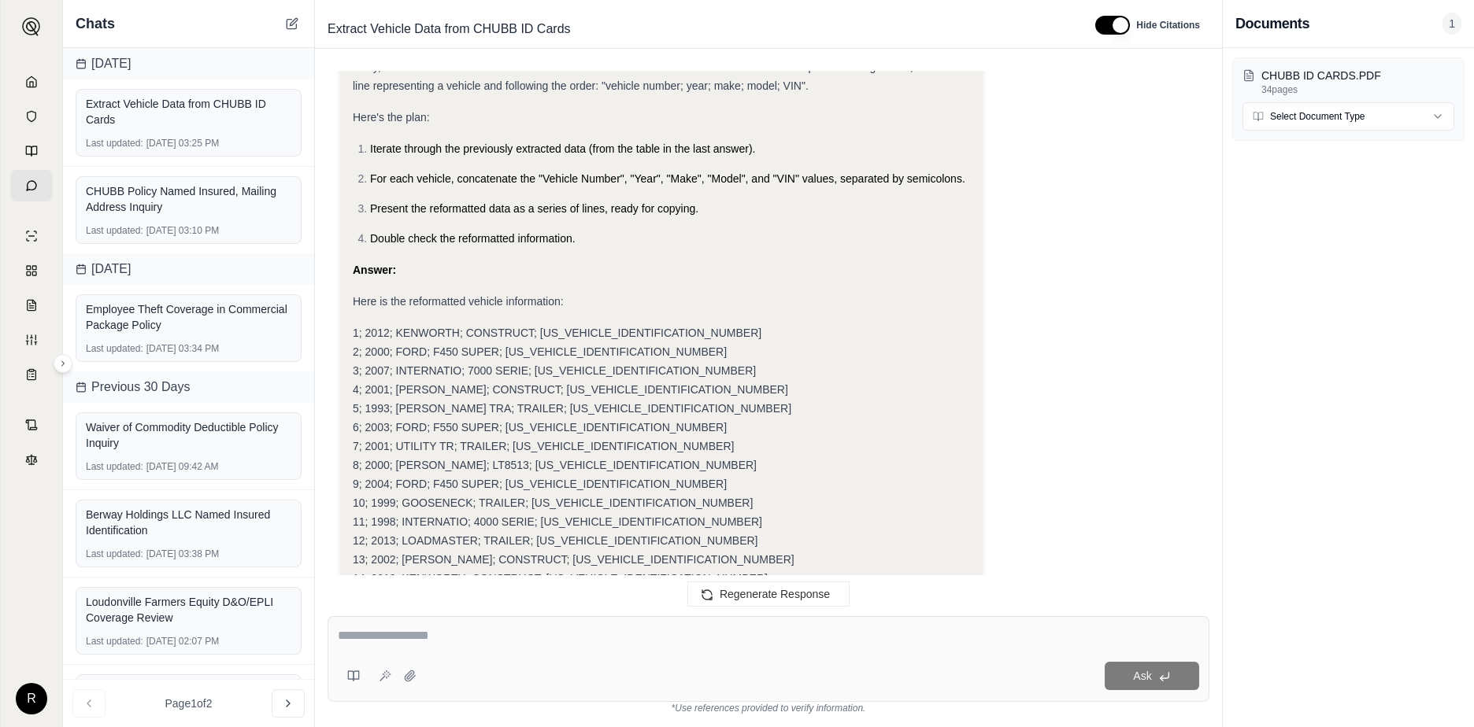
click at [605, 512] on div "Analysis: Okay, I need to reformat the extracted vehicle data from the document…" at bounding box center [661, 549] width 617 height 1047
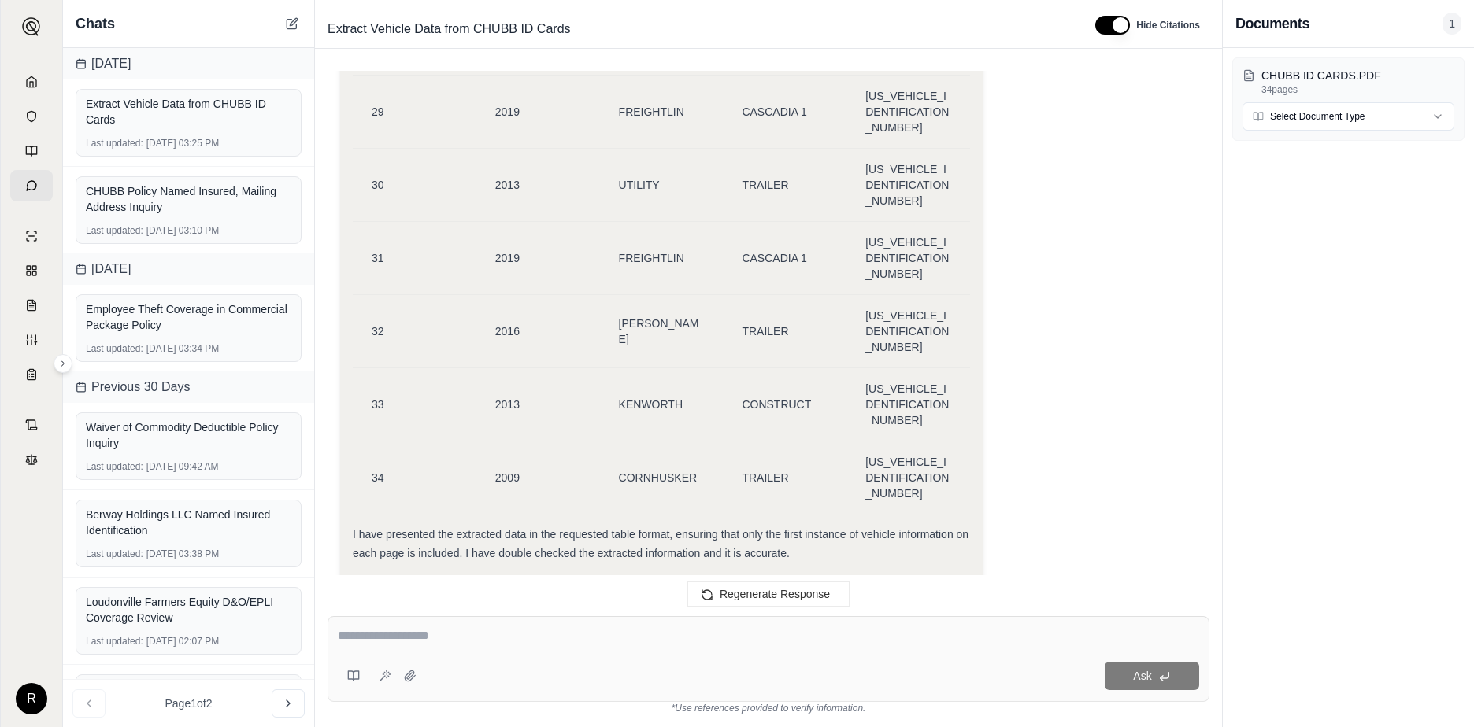
scroll to position [19928, 0]
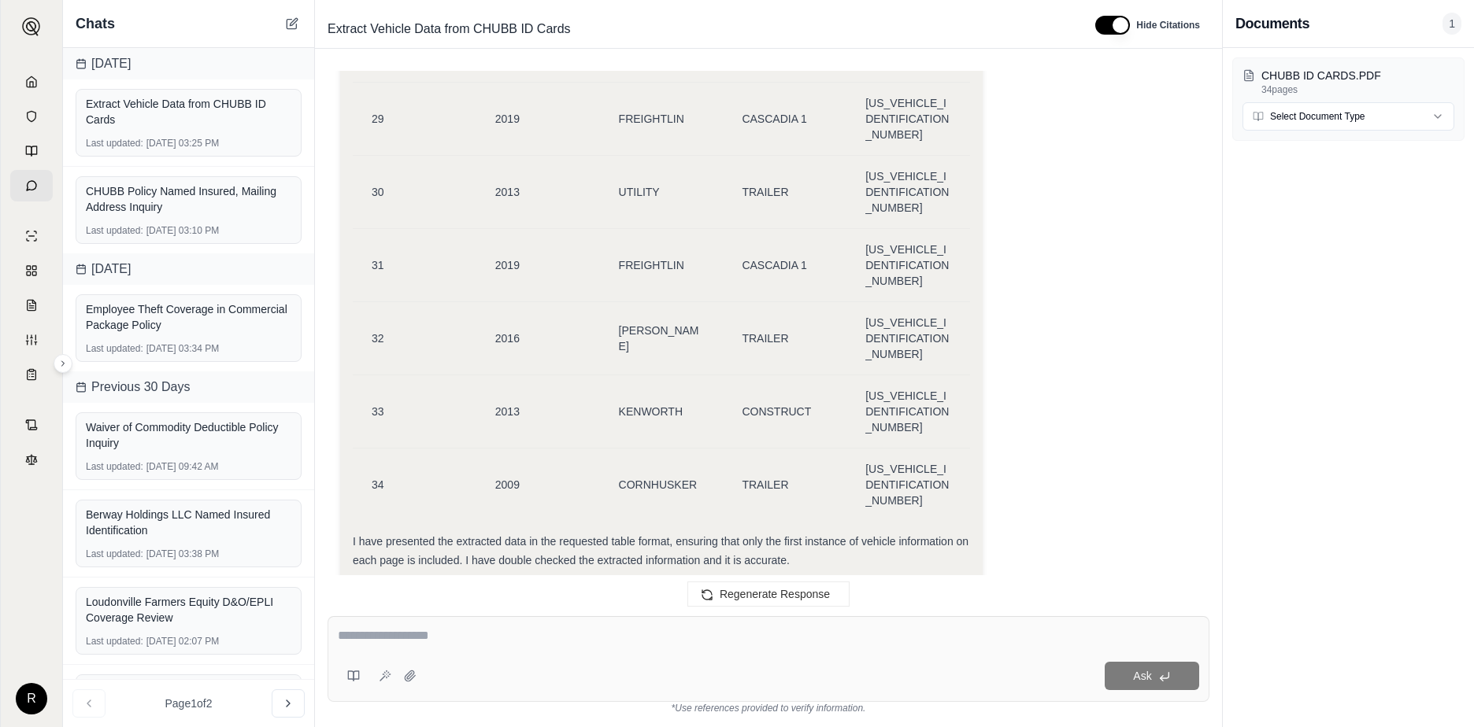
click at [416, 675] on textarea at bounding box center [661, 698] width 617 height 47
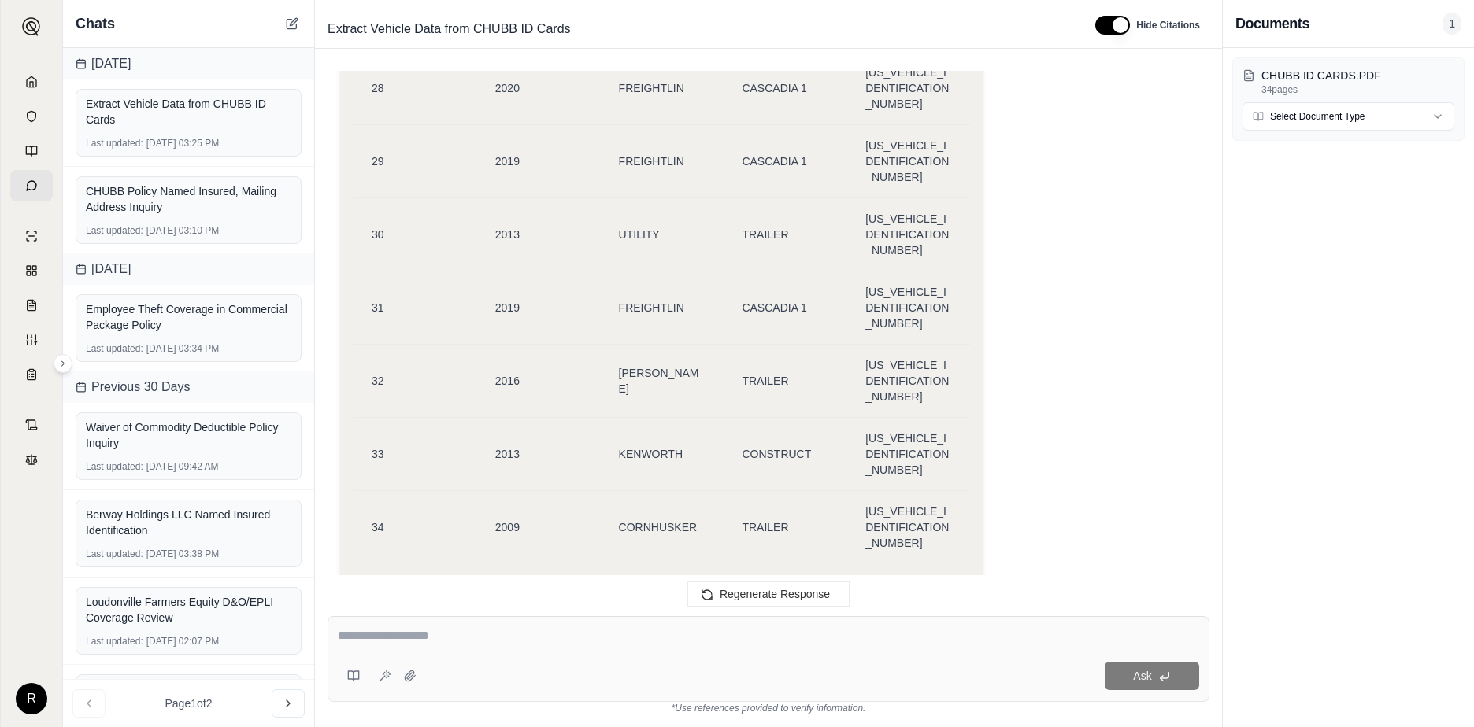
scroll to position [19849, 0]
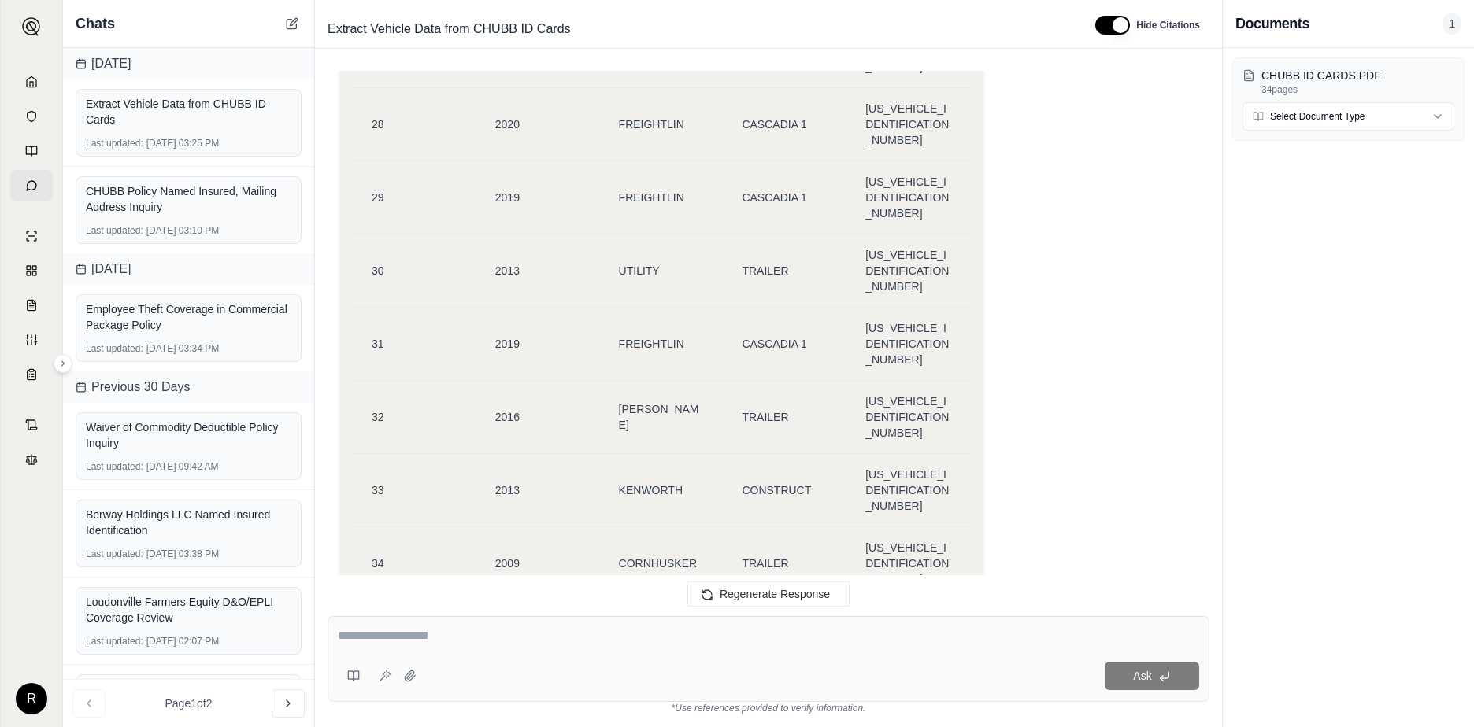
type textarea "**********"
click at [420, 683] on icon at bounding box center [417, 689] width 14 height 13
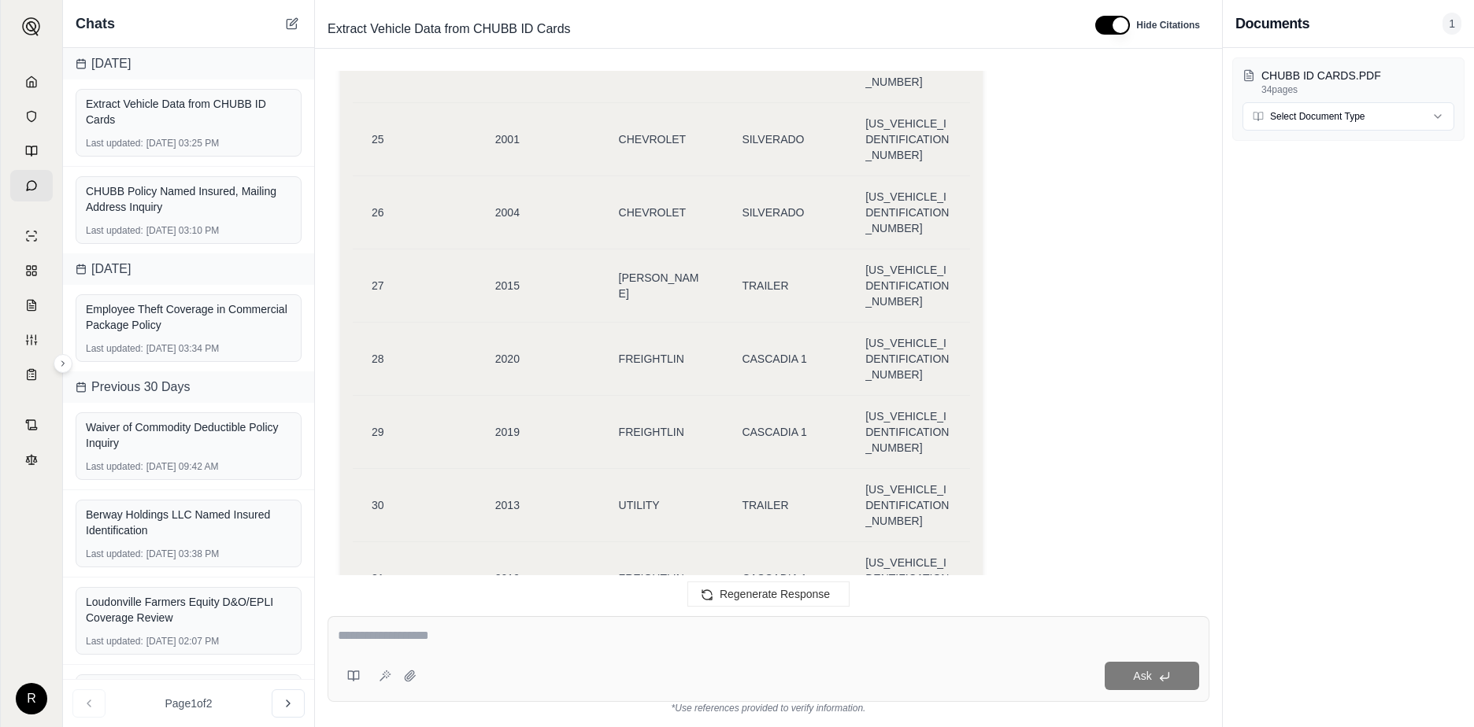
scroll to position [19613, 0]
type textarea "**********"
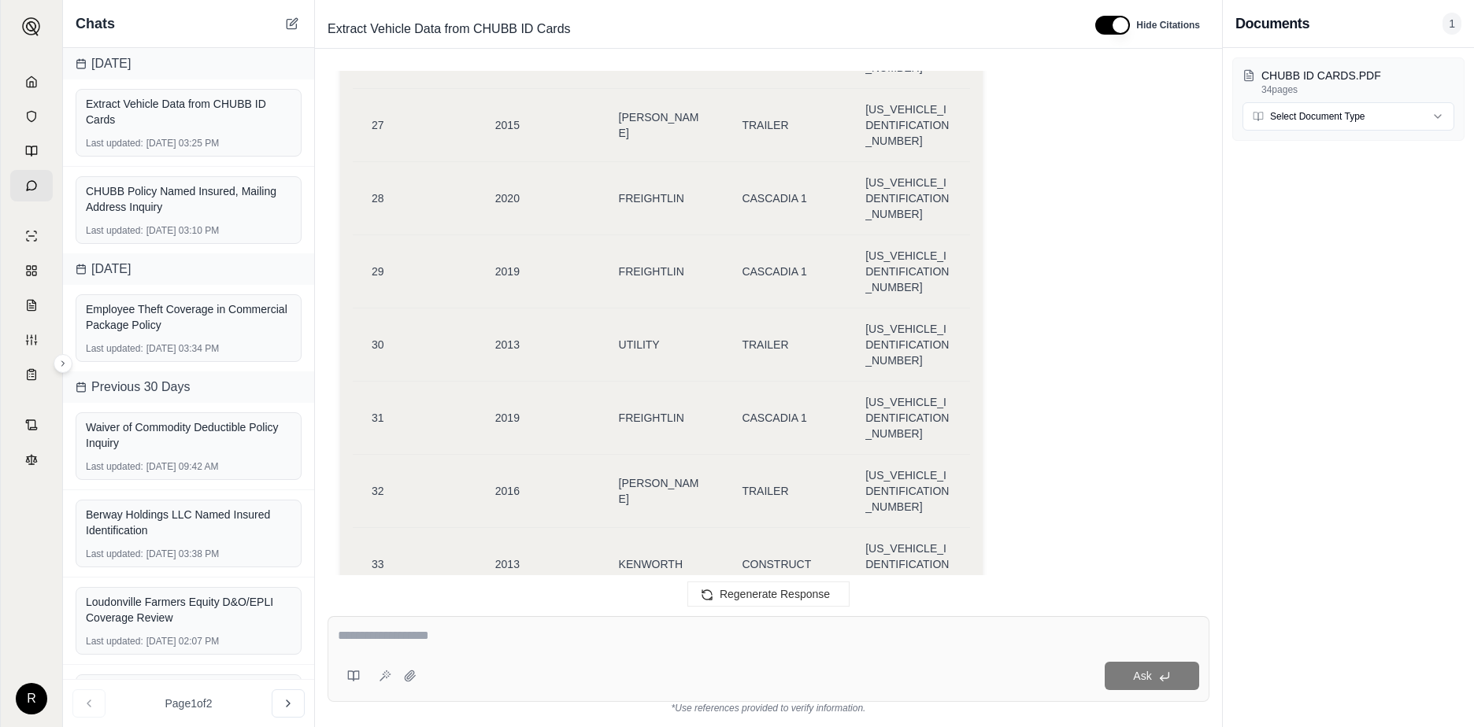
scroll to position [19771, 0]
drag, startPoint x: 408, startPoint y: 341, endPoint x: 371, endPoint y: 334, distance: 37.7
drag, startPoint x: 394, startPoint y: 346, endPoint x: 356, endPoint y: 327, distance: 41.9
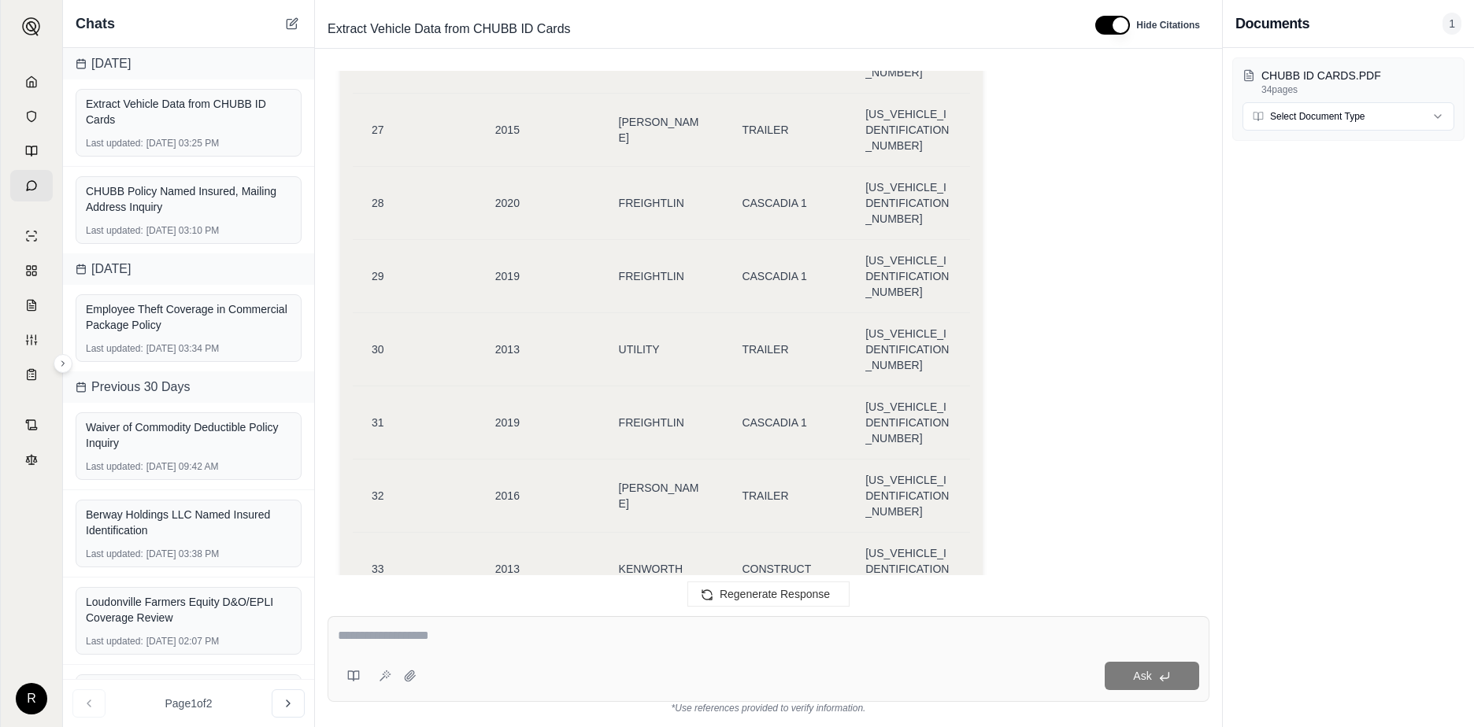
type textarea "**********"
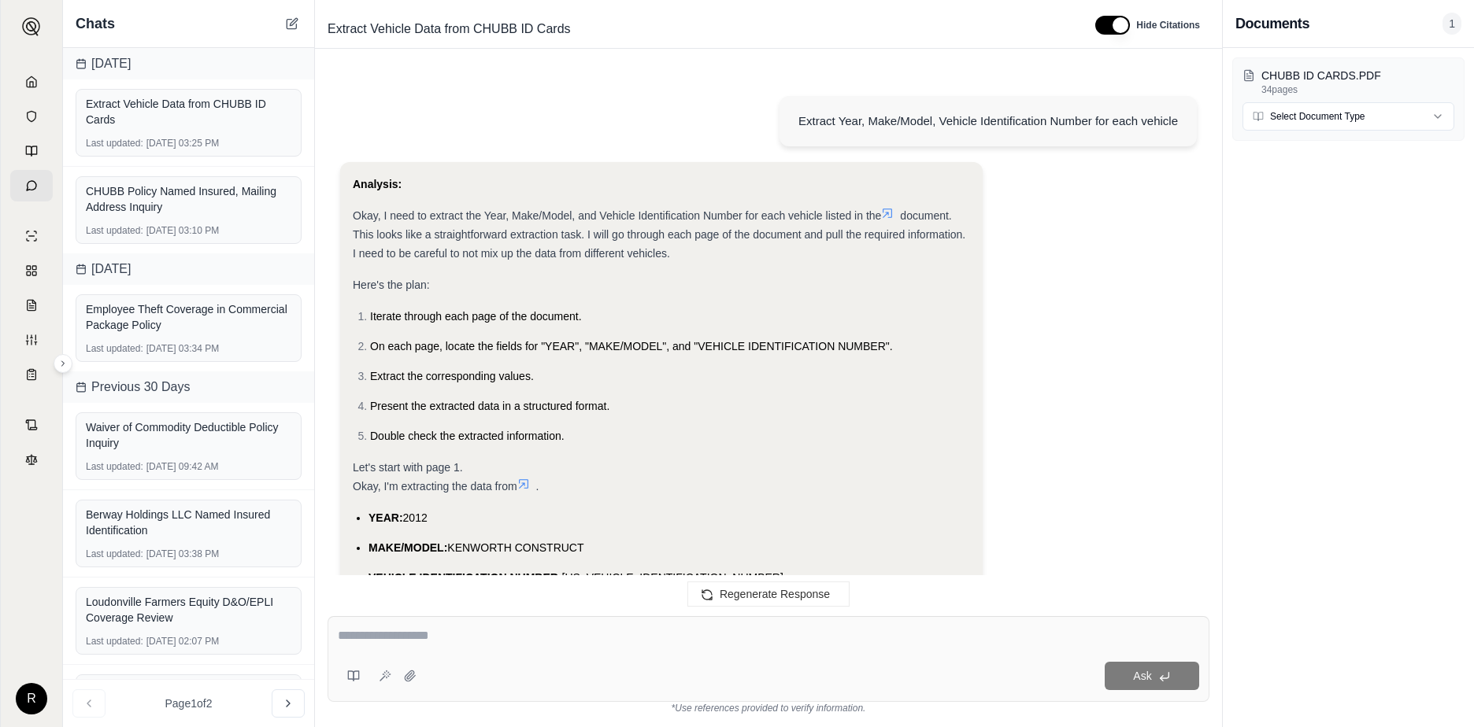
scroll to position [20794, 0]
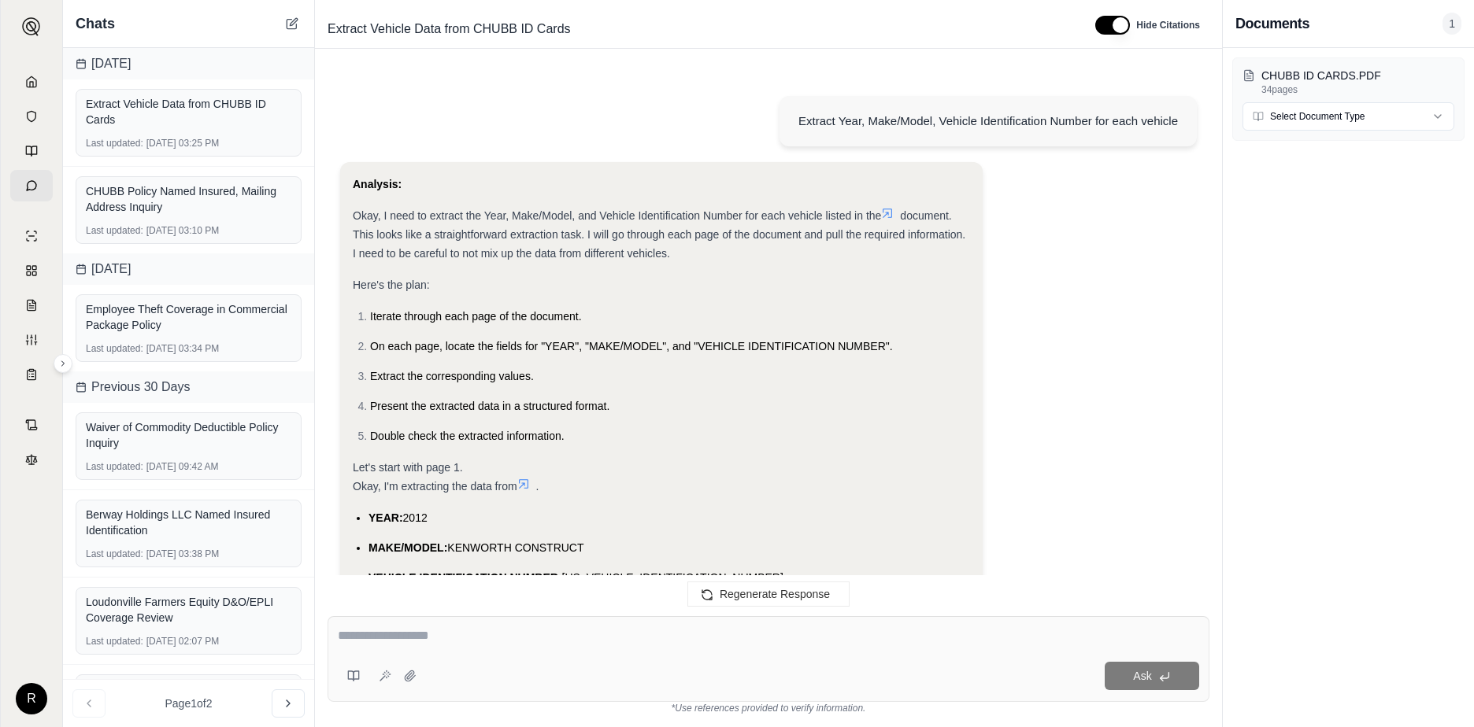
scroll to position [20664, 0]
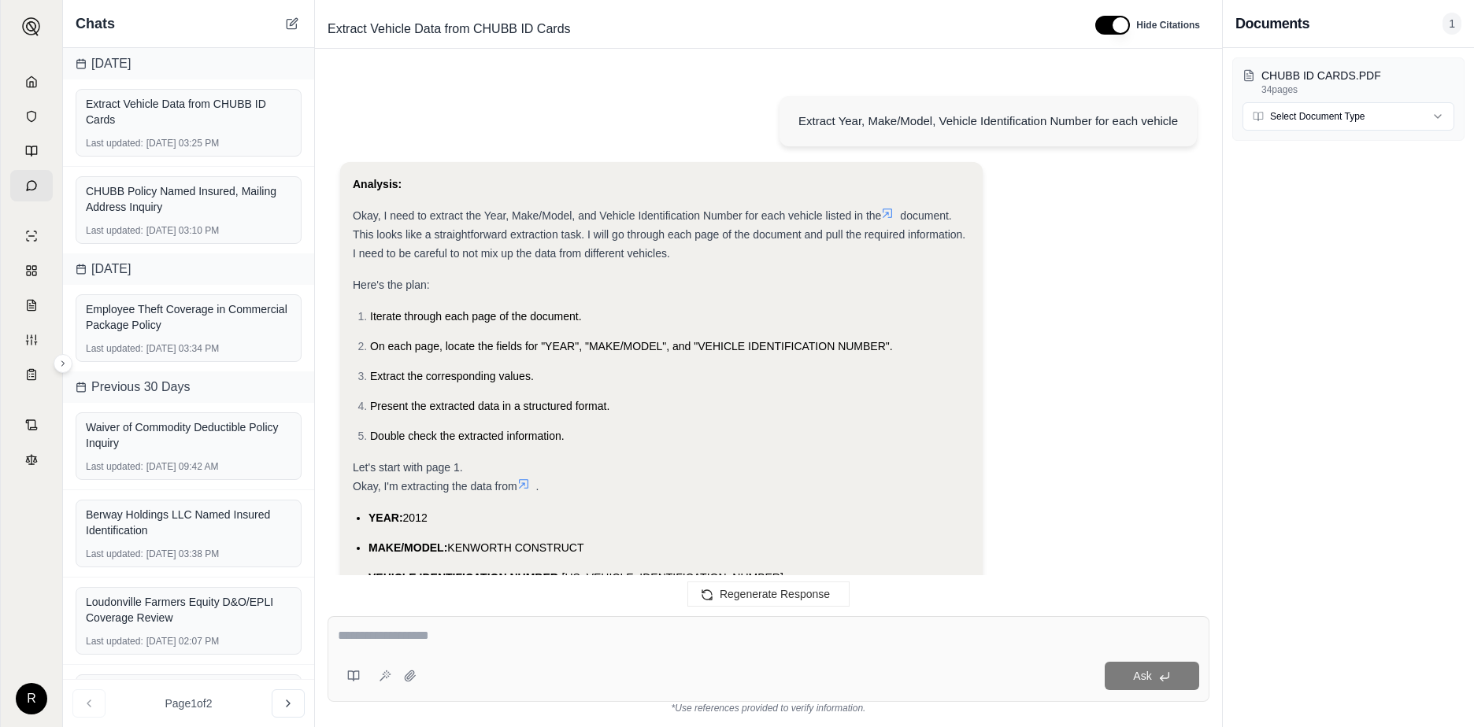
scroll to position [20794, 0]
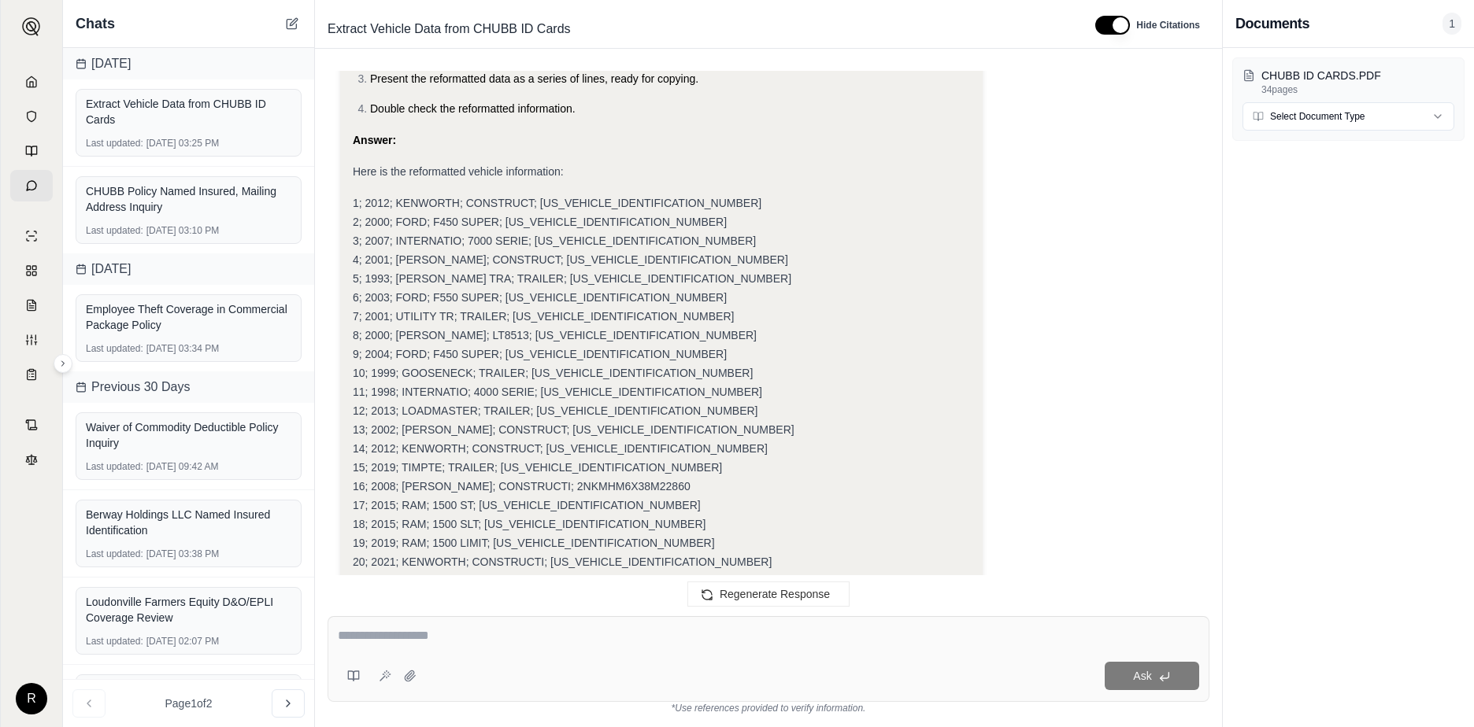
type textarea "**********"
drag, startPoint x: 406, startPoint y: 503, endPoint x: 353, endPoint y: 490, distance: 54.2
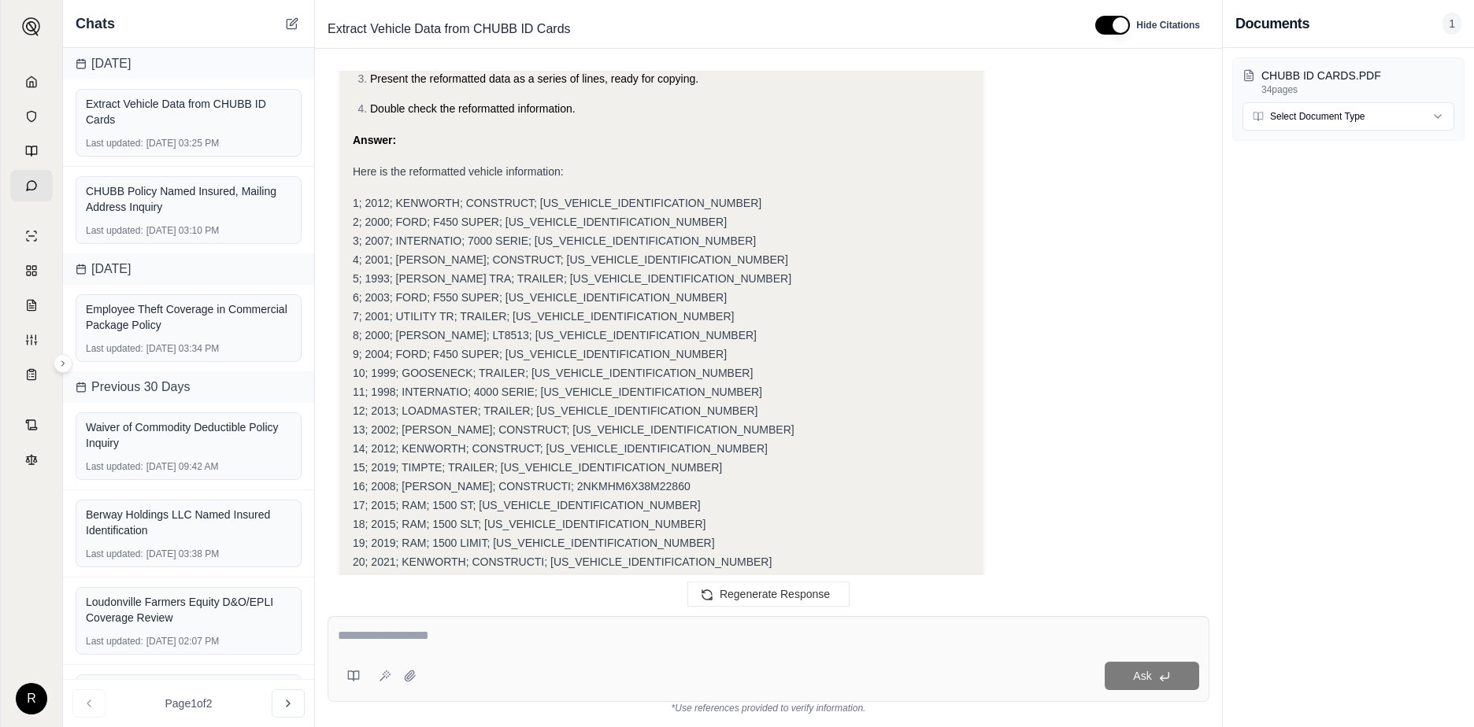
type textarea "**********"
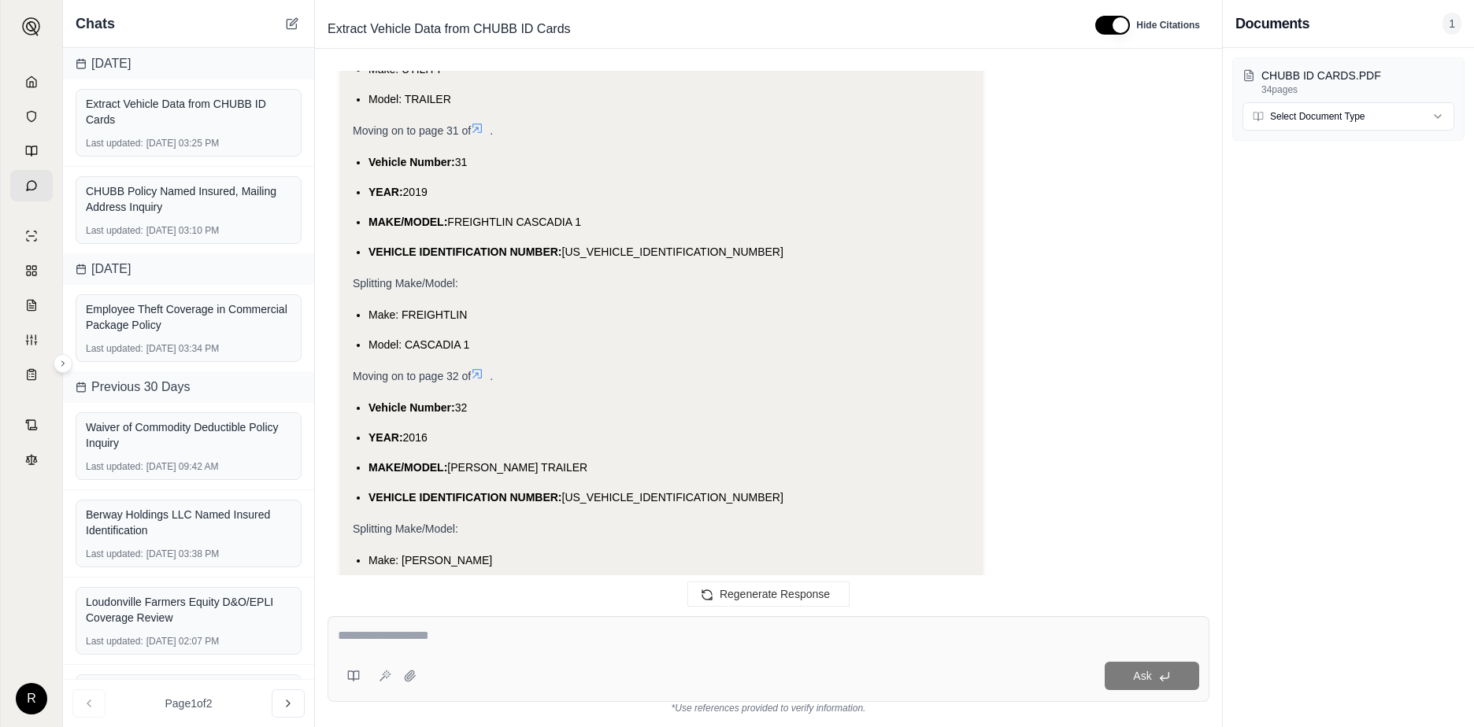
scroll to position [16649, 0]
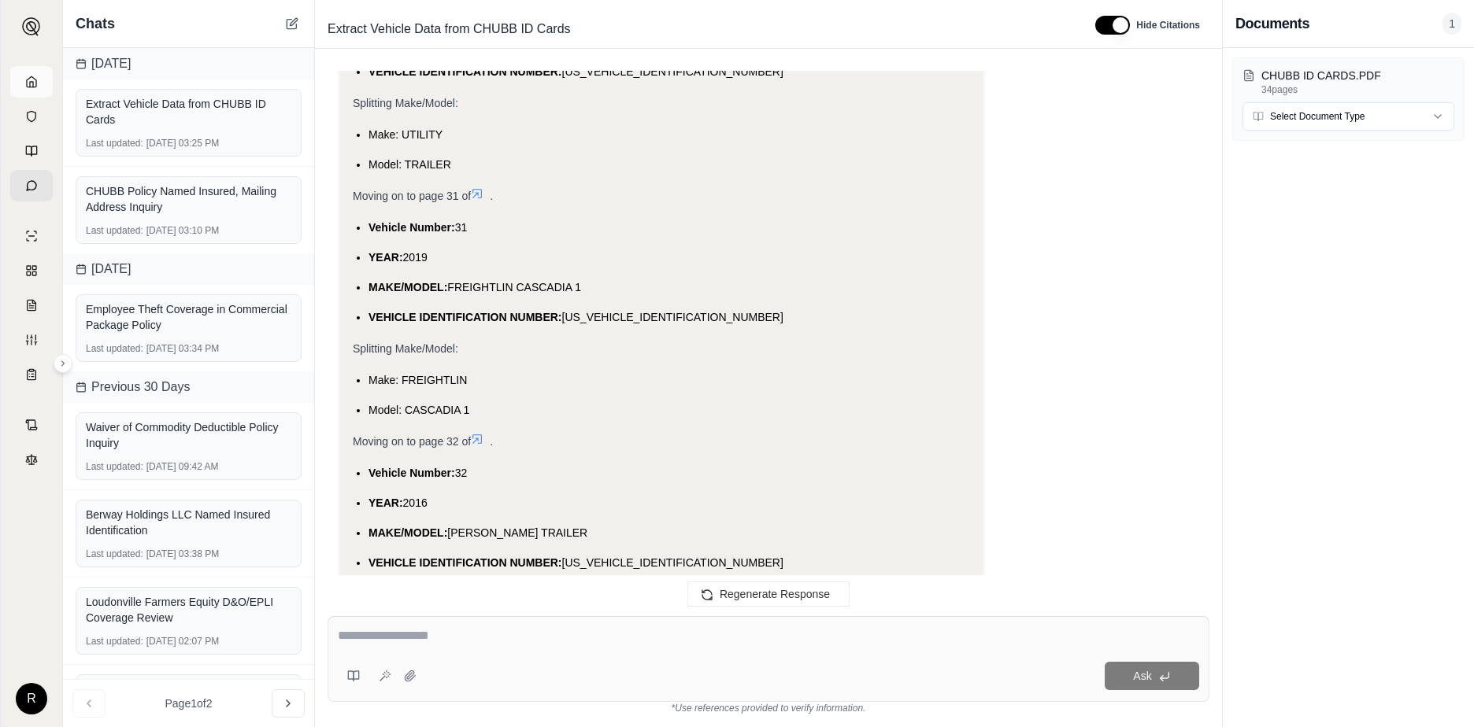
click at [31, 81] on icon at bounding box center [31, 82] width 13 height 13
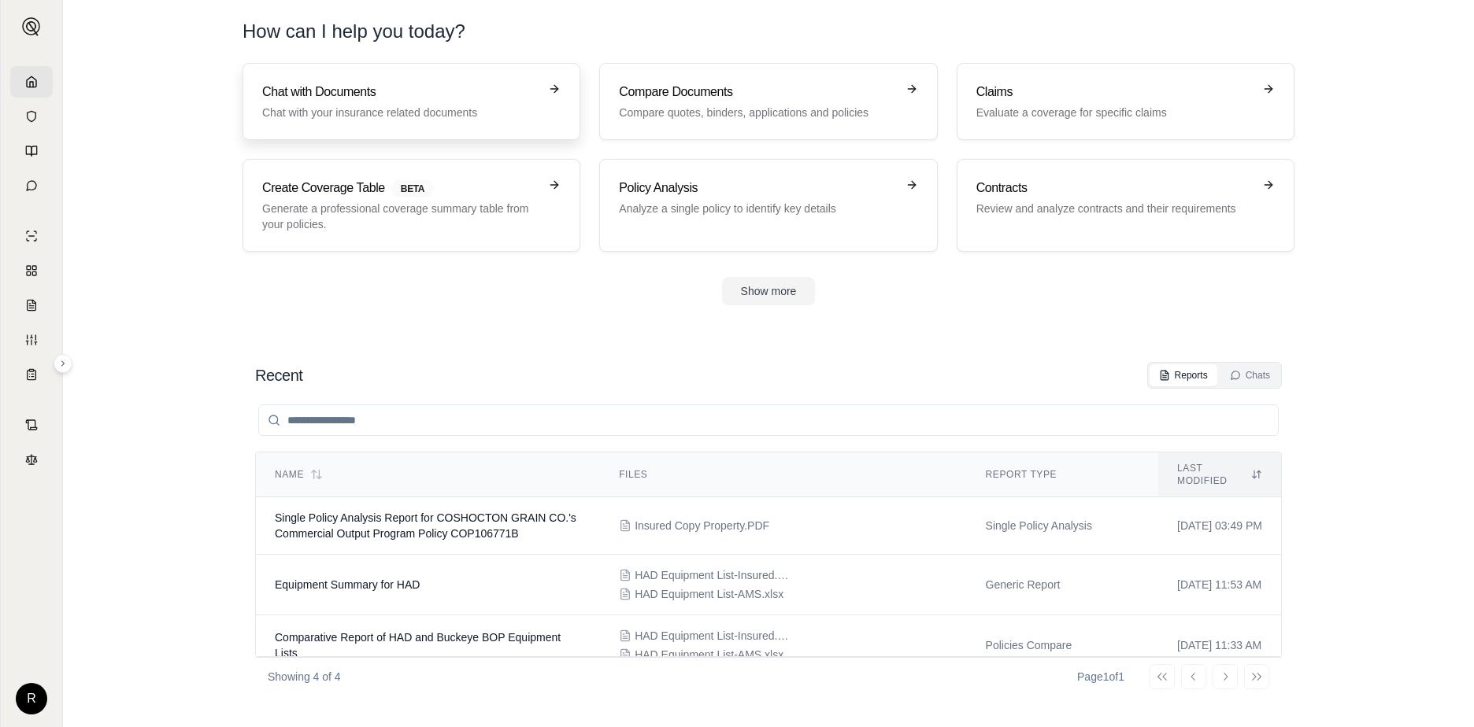
click at [387, 105] on p "Chat with your insurance related documents" at bounding box center [400, 113] width 276 height 16
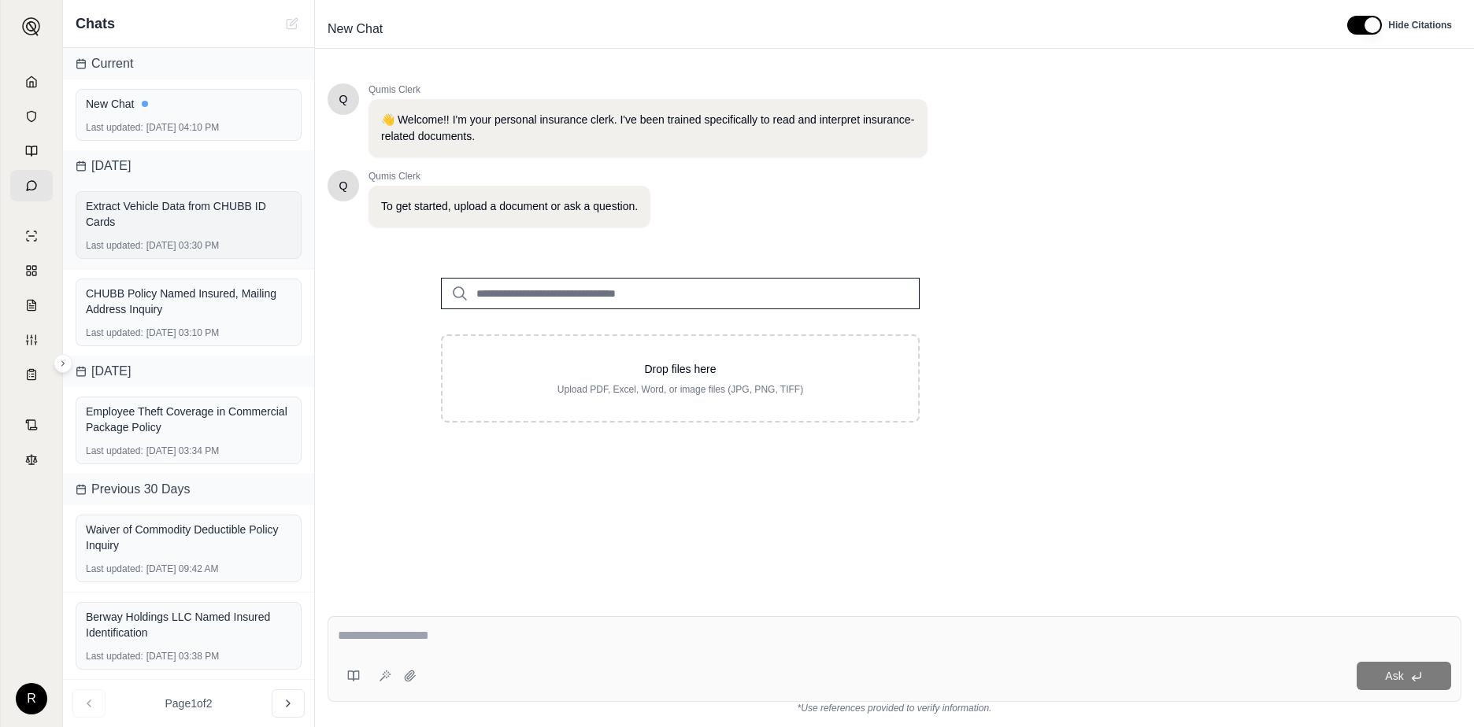
click at [165, 228] on div "Extract Vehicle Data from CHUBB ID Cards" at bounding box center [188, 213] width 205 height 31
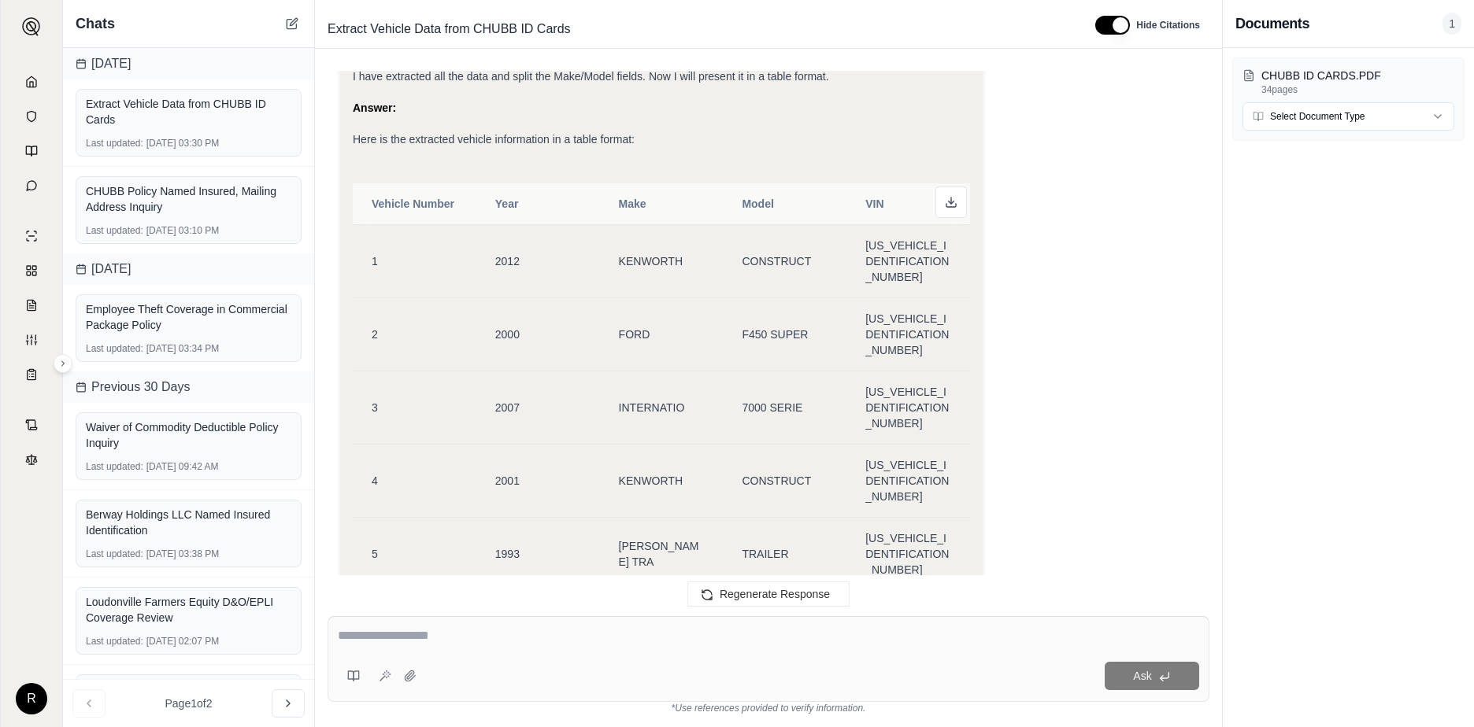
scroll to position [20664, 0]
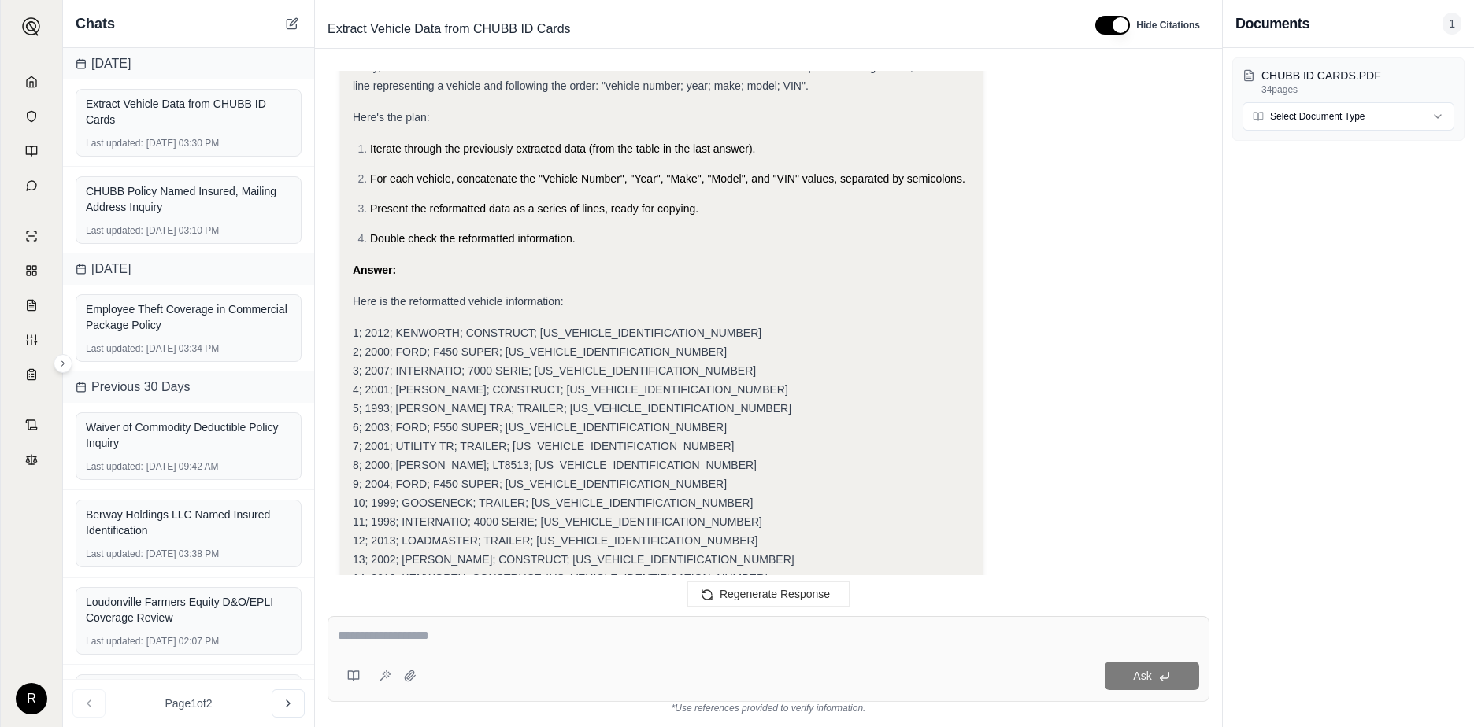
click at [784, 509] on div "Analysis: Okay, I need to reformat the extracted vehicle data from the document…" at bounding box center [661, 527] width 617 height 1003
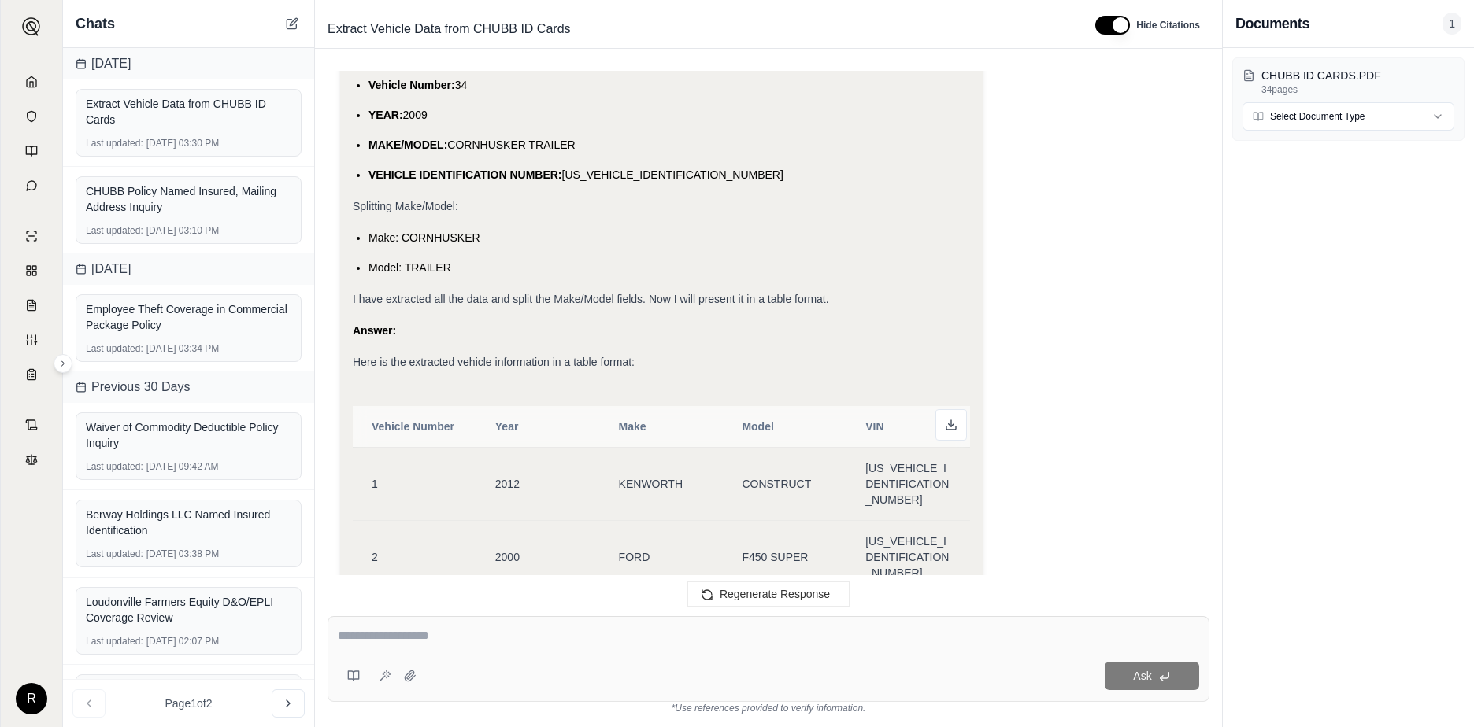
scroll to position [17751, 0]
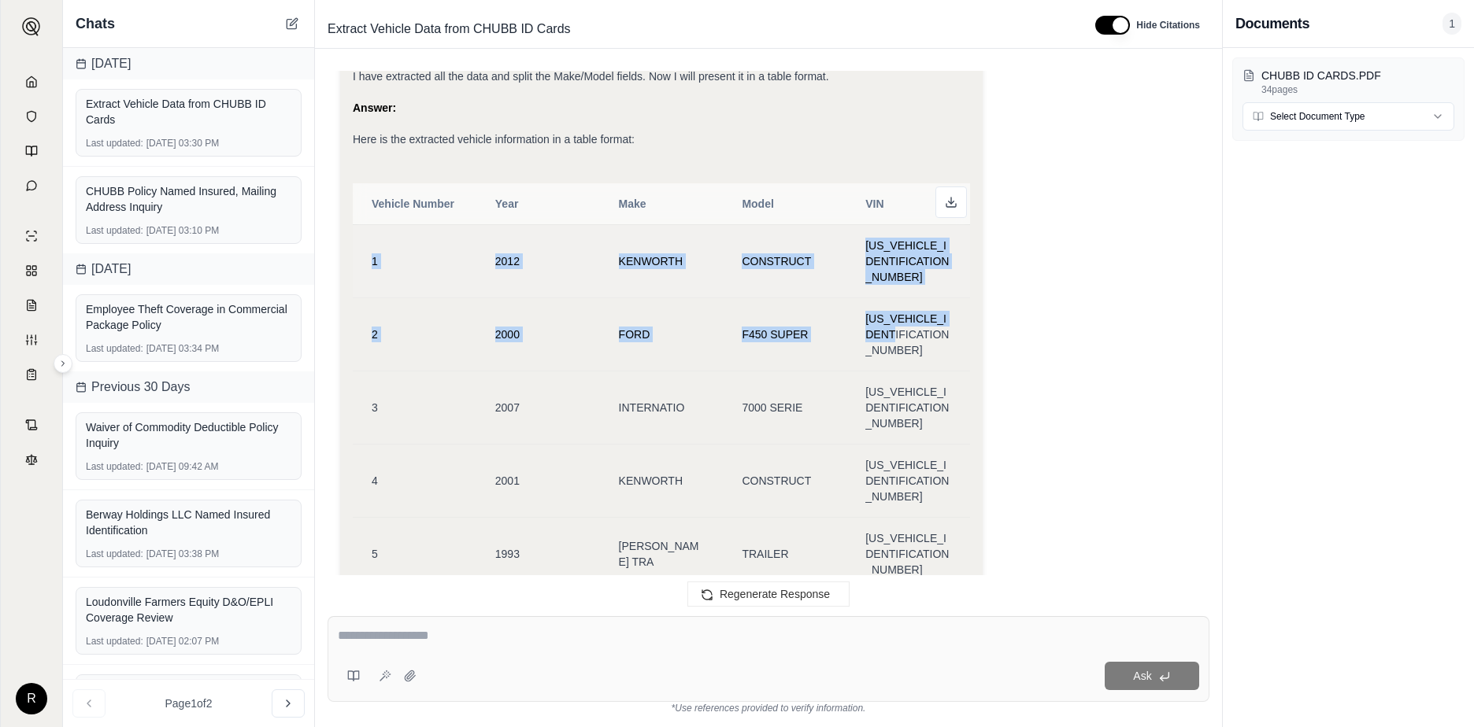
drag, startPoint x: 942, startPoint y: 324, endPoint x: 367, endPoint y: 257, distance: 579.3
copy tbody "1 2012 KENWORTH CONSTRUCT [US_VEHICLE_IDENTIFICATION_NUMBER] 2 2000 FORD F450 S…"
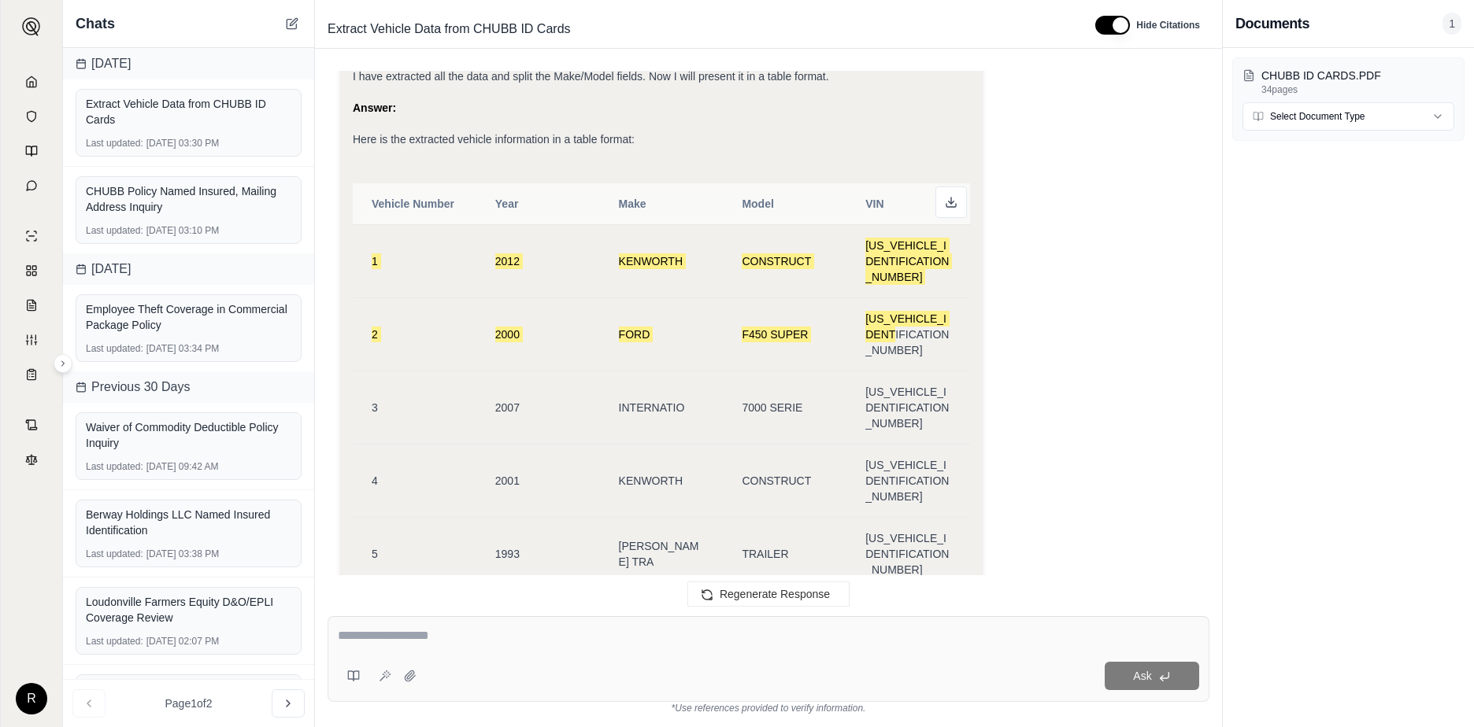
scroll to position [20664, 0]
